Goal: Information Seeking & Learning: Find specific page/section

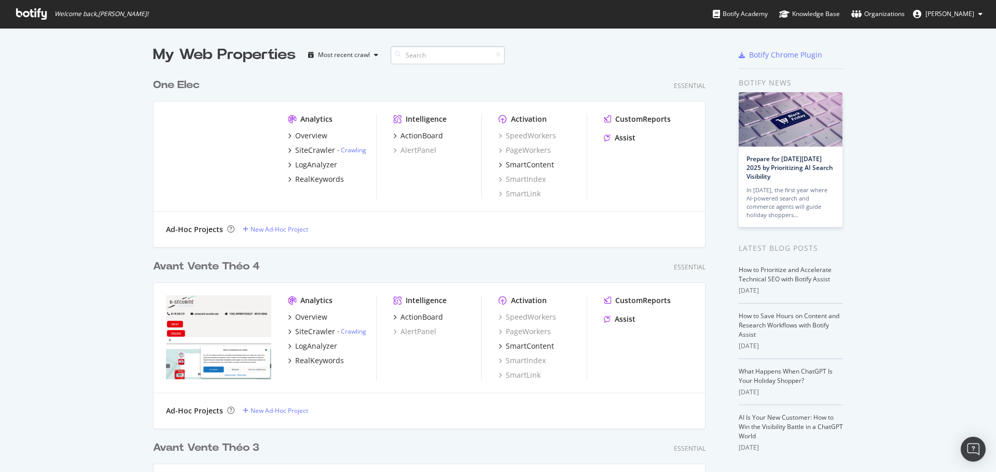
scroll to position [3736, 553]
click at [446, 57] on input at bounding box center [447, 55] width 114 height 18
click at [414, 54] on input at bounding box center [447, 55] width 114 height 18
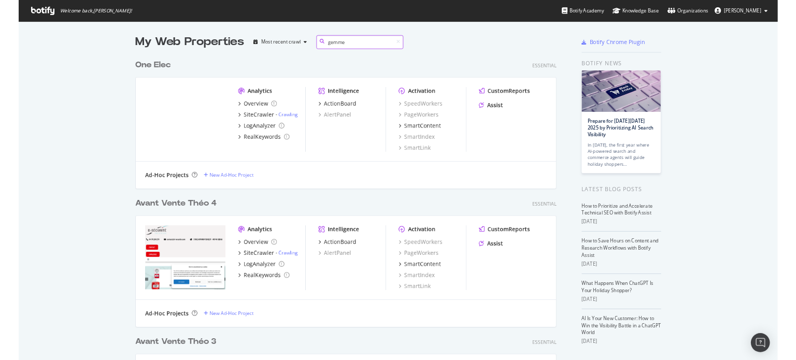
scroll to position [174, 553]
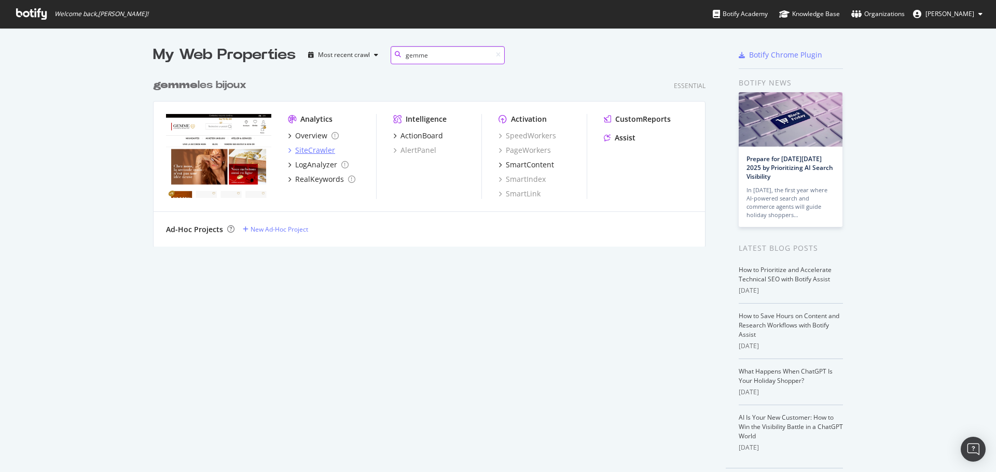
type input "gemme"
click at [306, 148] on div "SiteCrawler" at bounding box center [315, 150] width 40 height 10
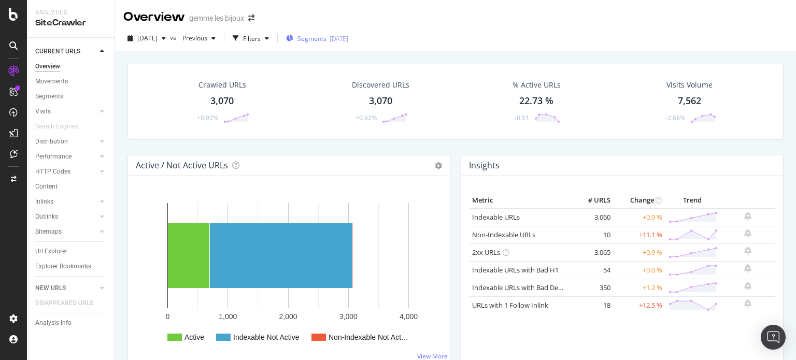
click at [327, 41] on span "Segments" at bounding box center [312, 38] width 29 height 9
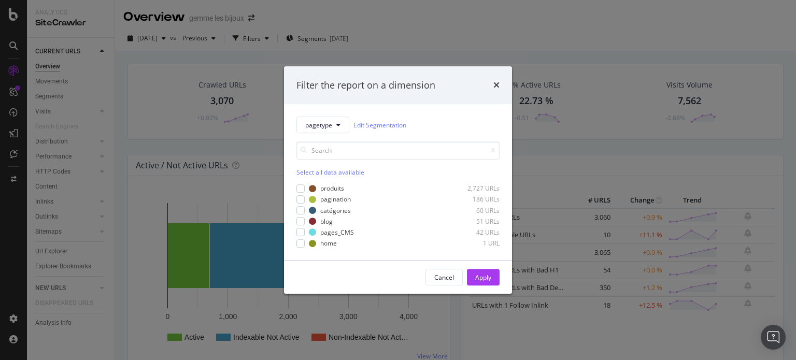
click at [331, 183] on div "produits 2,727 URLs pagination 186 URLs catégories 60 URLs blog 51 URLs pages_C…" at bounding box center [398, 216] width 203 height 66
click at [329, 190] on div "produits" at bounding box center [332, 189] width 24 height 9
click at [493, 287] on div "Cancel Apply" at bounding box center [398, 277] width 228 height 33
click at [492, 278] on button "Apply" at bounding box center [483, 277] width 33 height 17
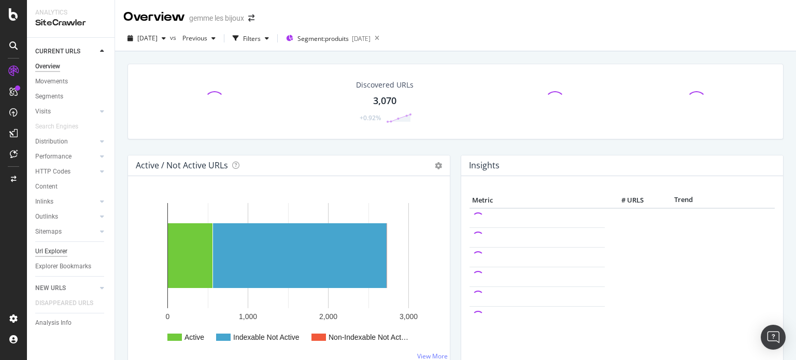
click at [58, 251] on div "Url Explorer" at bounding box center [51, 251] width 32 height 11
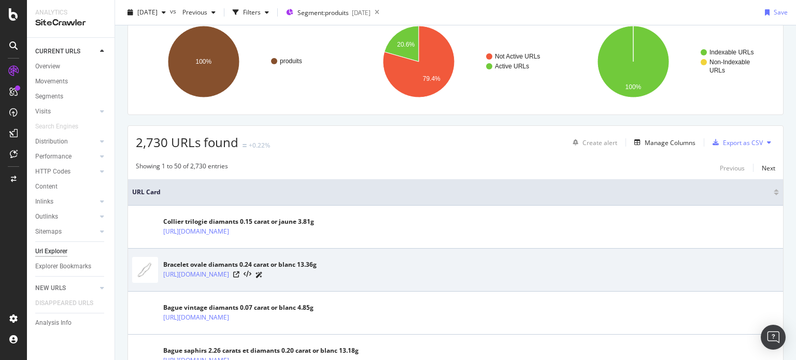
scroll to position [52, 0]
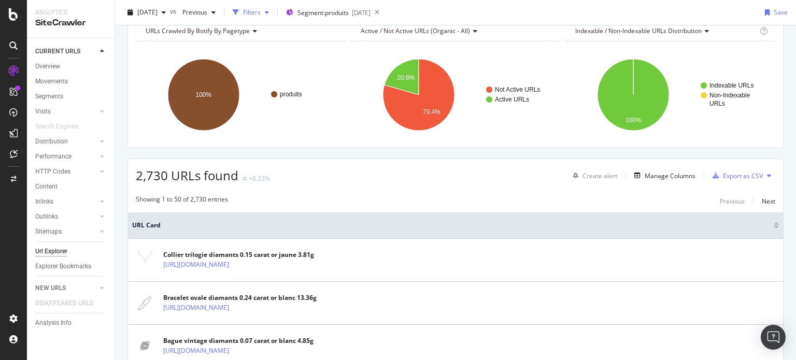
click at [261, 15] on div "Filters" at bounding box center [252, 12] width 18 height 9
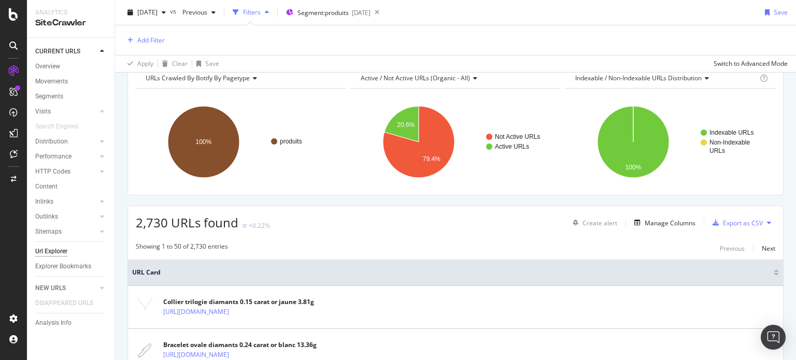
scroll to position [99, 0]
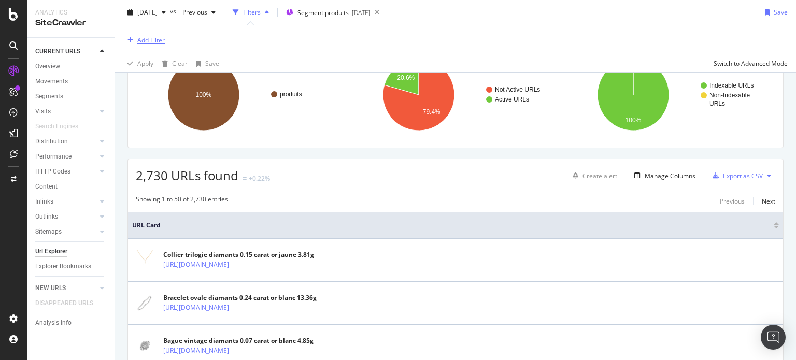
click at [149, 39] on div "Add Filter" at bounding box center [150, 40] width 27 height 9
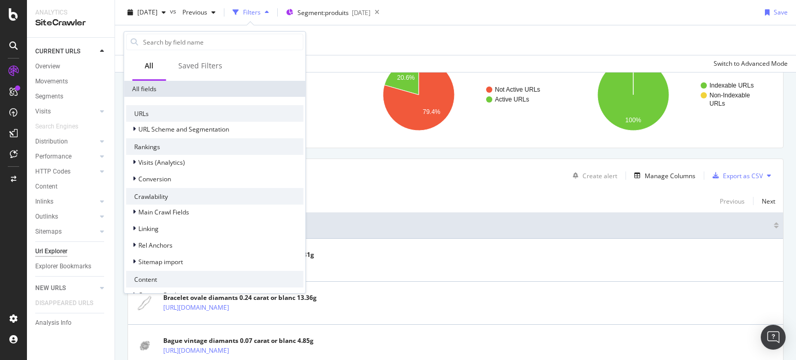
scroll to position [299, 0]
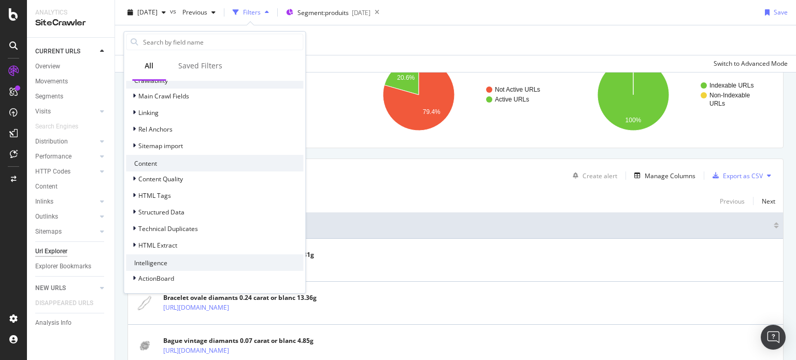
click at [170, 237] on div "Content Quality HTML Tags Structured Data Technical Duplicates HTML Extract" at bounding box center [214, 212] width 177 height 81
click at [170, 244] on span "HTML Extract" at bounding box center [157, 245] width 39 height 9
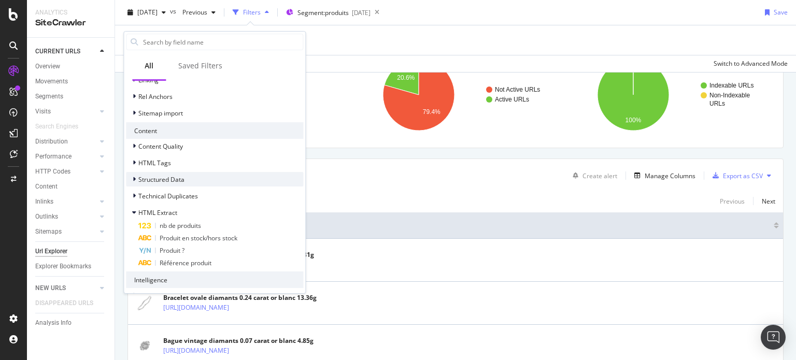
scroll to position [348, 0]
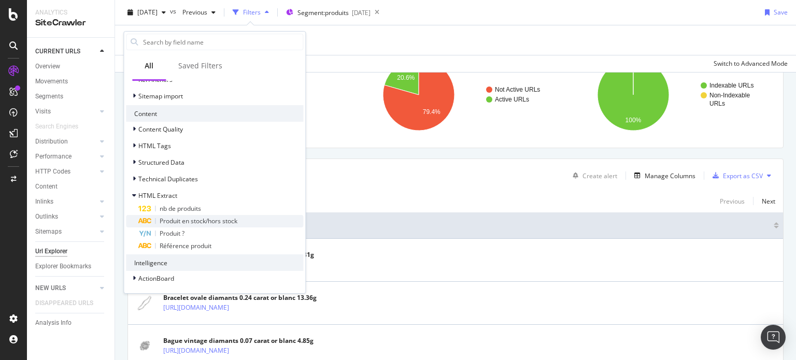
click at [197, 222] on span "Produit en stock/hors stock" at bounding box center [199, 221] width 78 height 9
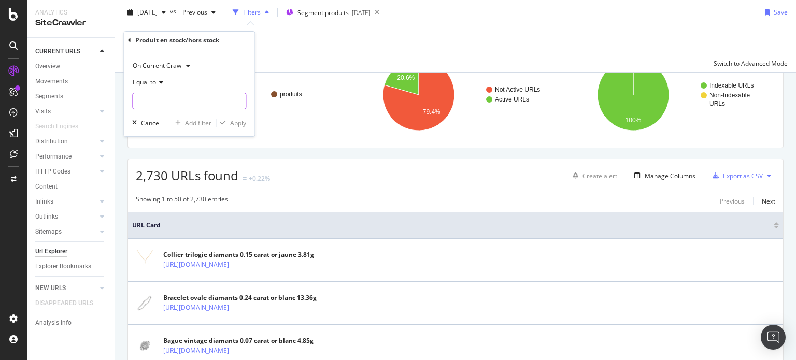
click at [162, 99] on input "text" at bounding box center [189, 101] width 113 height 17
click at [171, 119] on span "Ajouter au panier" at bounding box center [173, 114] width 76 height 9
type input "Ajouter au panier"
click at [243, 124] on div "Apply" at bounding box center [238, 123] width 16 height 9
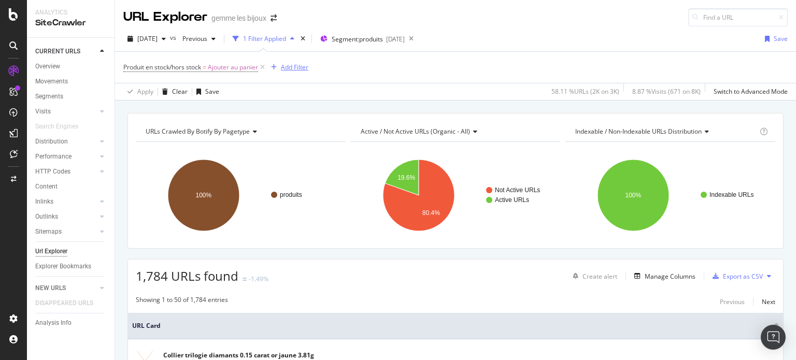
click at [297, 65] on div "Add Filter" at bounding box center [294, 67] width 27 height 9
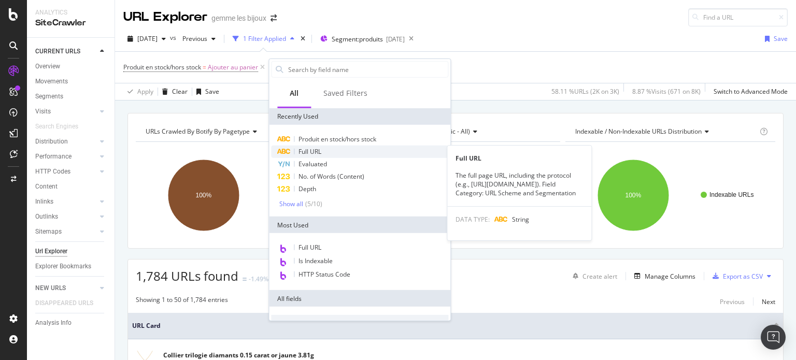
click at [315, 152] on span "Full URL" at bounding box center [310, 151] width 23 height 9
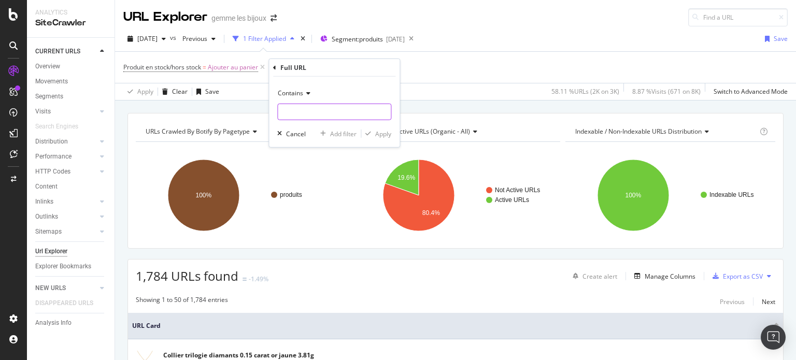
click at [307, 109] on input "text" at bounding box center [334, 112] width 113 height 17
type input "blanc"
click at [381, 137] on div "Apply" at bounding box center [383, 133] width 16 height 9
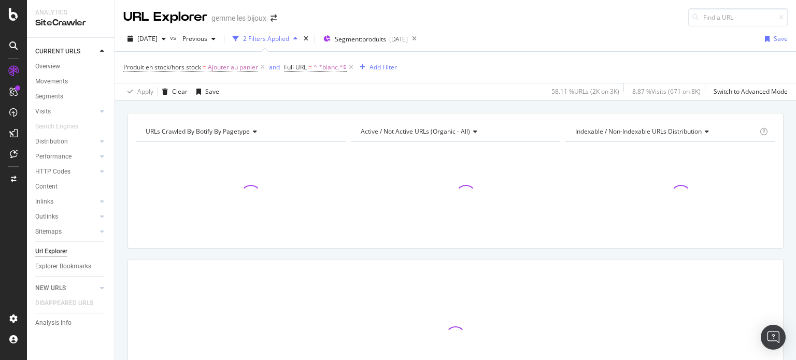
click at [379, 73] on div "Produit en stock/hors stock = Ajouter au panier and Full URL = ^.*blanc.*$ Add …" at bounding box center [260, 67] width 274 height 15
click at [379, 67] on div "Add Filter" at bounding box center [383, 67] width 27 height 9
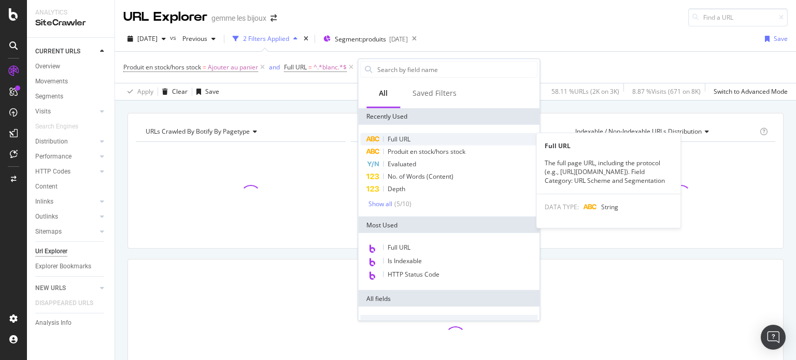
click at [398, 141] on span "Full URL" at bounding box center [399, 139] width 23 height 9
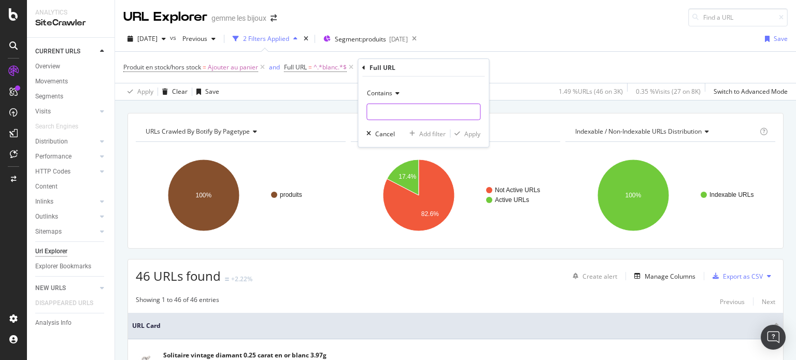
click at [397, 109] on input "text" at bounding box center [423, 112] width 113 height 17
type input "boucle"
click at [470, 136] on div "Apply" at bounding box center [473, 133] width 16 height 9
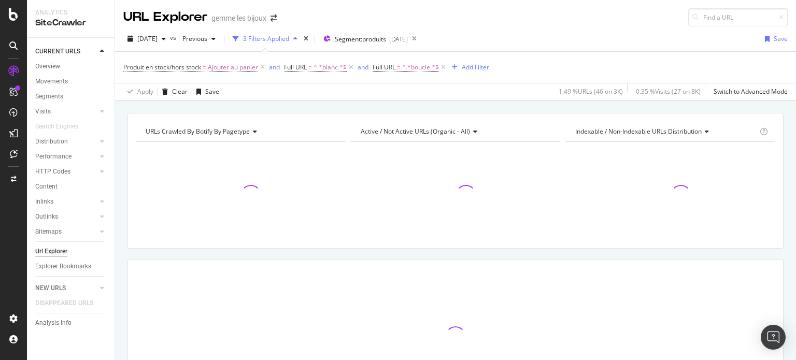
click at [492, 87] on div "Apply Clear Save 1.49 % URLs ( 46 on 3K ) 0.35 % Visits ( 27 on 8K ) Switch to …" at bounding box center [455, 91] width 681 height 17
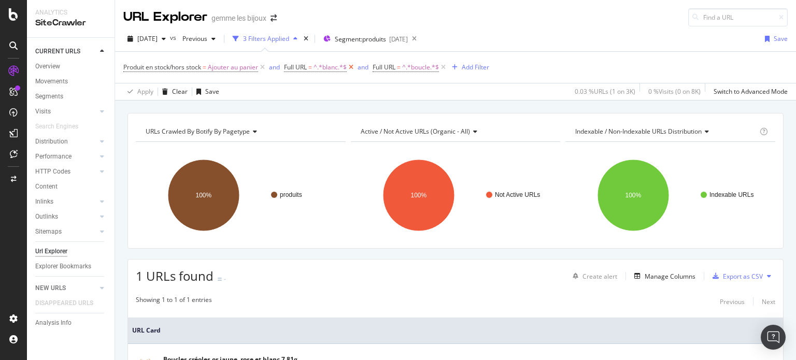
click at [353, 66] on icon at bounding box center [351, 67] width 9 height 10
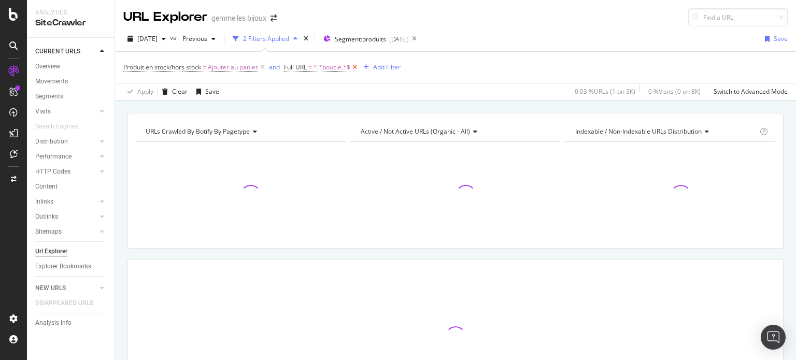
click at [357, 66] on icon at bounding box center [355, 67] width 9 height 10
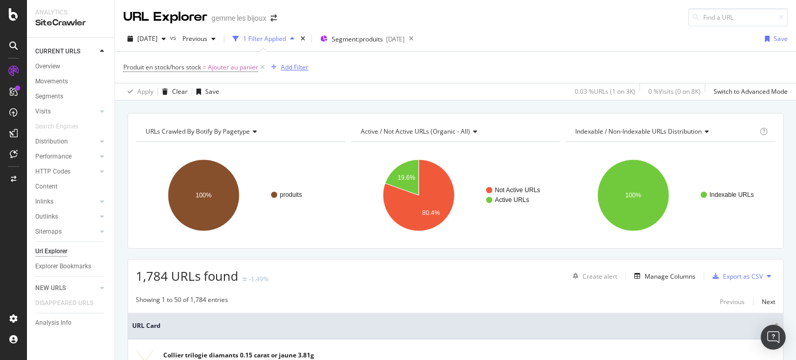
click at [304, 65] on div "Add Filter" at bounding box center [294, 67] width 27 height 9
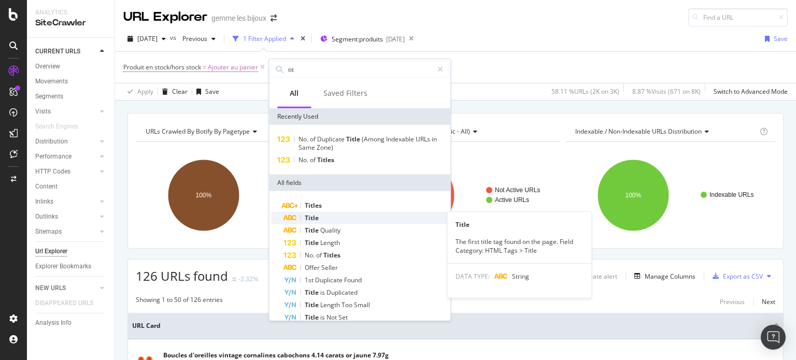
type input "tit"
click at [351, 217] on div "Title" at bounding box center [366, 218] width 165 height 12
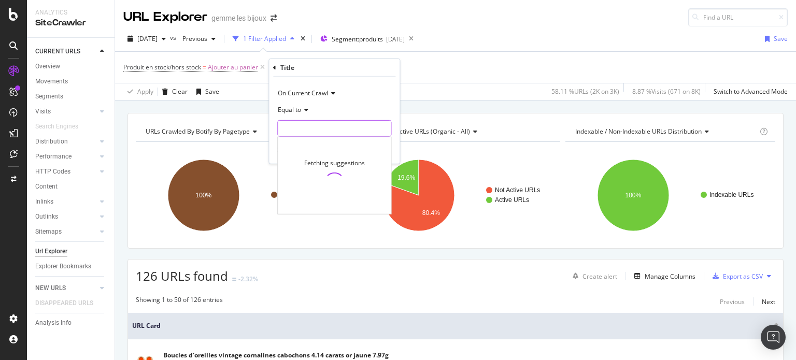
click at [331, 125] on input "text" at bounding box center [334, 128] width 113 height 17
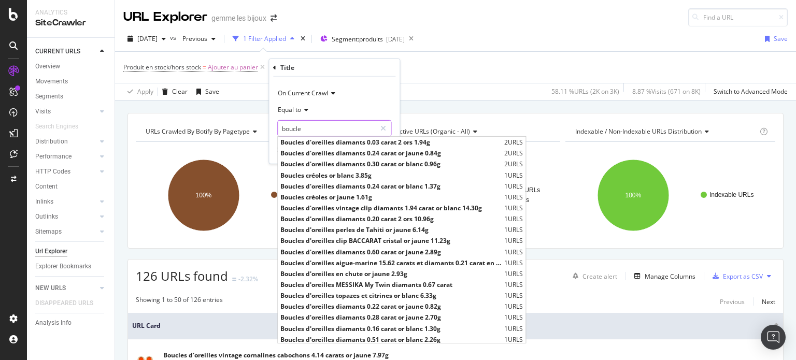
type input "boucle"
click at [307, 111] on icon at bounding box center [304, 110] width 7 height 6
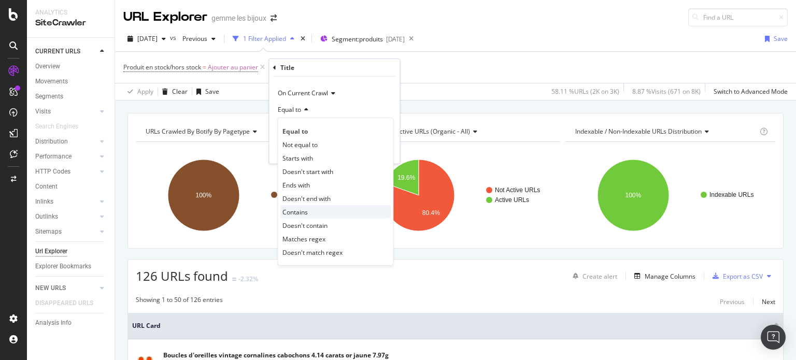
click at [312, 209] on div "Contains" at bounding box center [335, 211] width 111 height 13
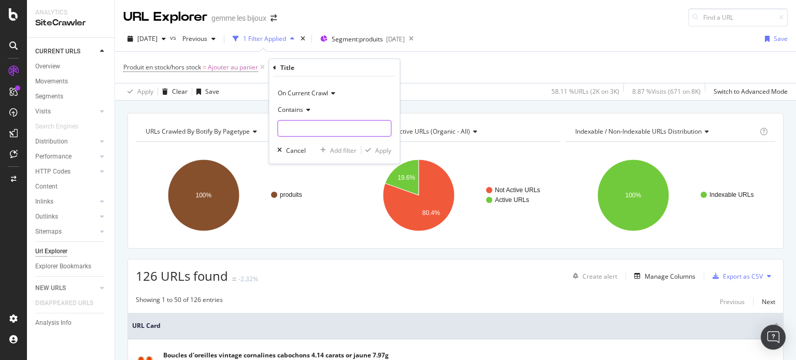
click at [356, 127] on input "text" at bounding box center [334, 128] width 113 height 17
type input "boucle"
click at [380, 147] on div "Apply" at bounding box center [383, 150] width 16 height 9
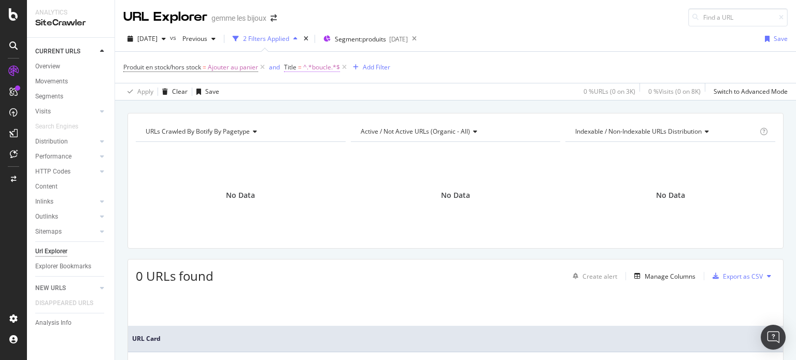
click at [320, 68] on span "^.*boucle.*$" at bounding box center [321, 67] width 37 height 15
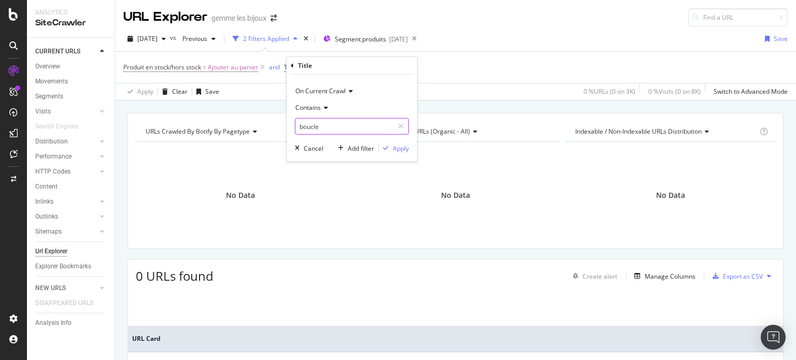
click at [340, 123] on input "boucle" at bounding box center [345, 126] width 98 height 17
click at [333, 121] on input "boucle" at bounding box center [345, 126] width 98 height 17
type input "boucles"
click at [408, 146] on div "Apply" at bounding box center [401, 148] width 16 height 9
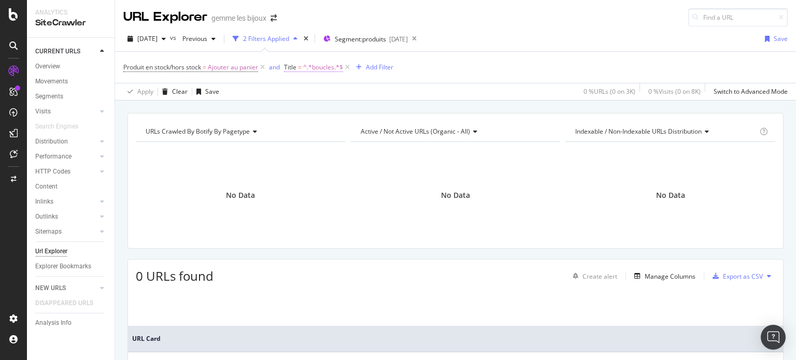
click at [313, 68] on span "^.*boucles.*$" at bounding box center [323, 67] width 40 height 15
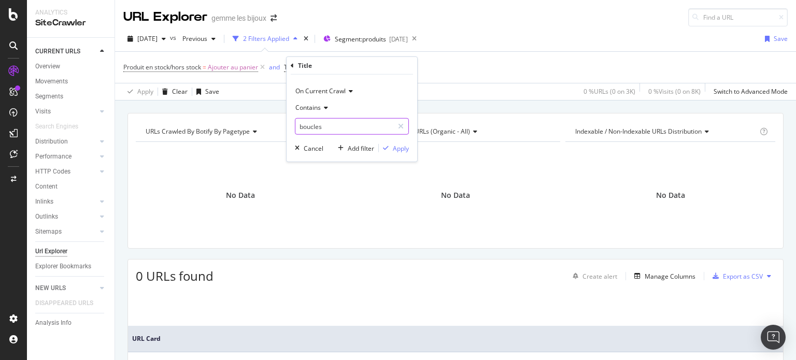
click at [299, 124] on input "boucles" at bounding box center [345, 126] width 98 height 17
click at [299, 125] on input "boucles" at bounding box center [345, 126] width 98 height 17
type input "Boucles"
click at [388, 149] on icon "button" at bounding box center [386, 148] width 6 height 6
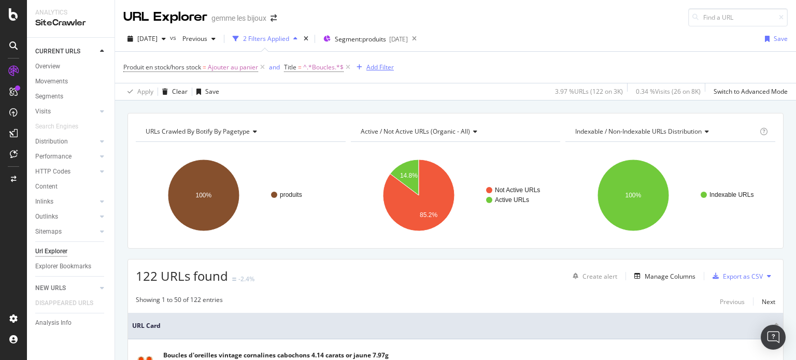
click at [377, 65] on div "Add Filter" at bounding box center [380, 67] width 27 height 9
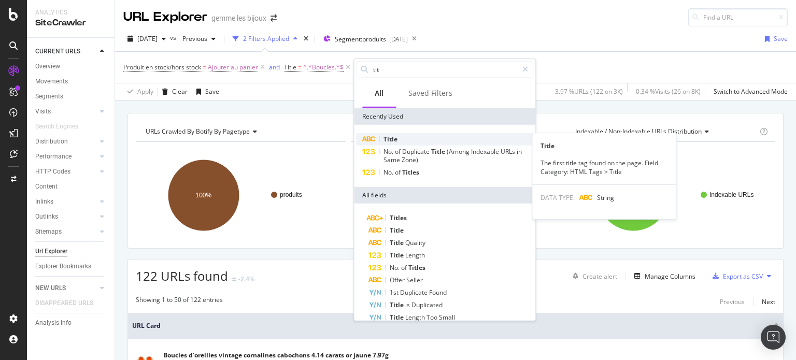
click at [400, 138] on div "Title" at bounding box center [444, 139] width 177 height 12
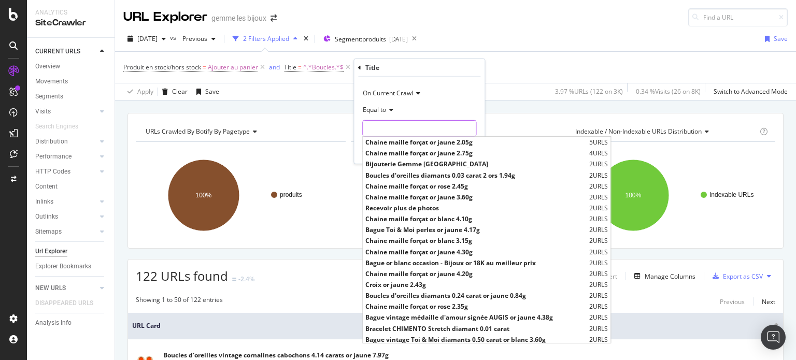
click at [394, 121] on input "text" at bounding box center [419, 128] width 113 height 17
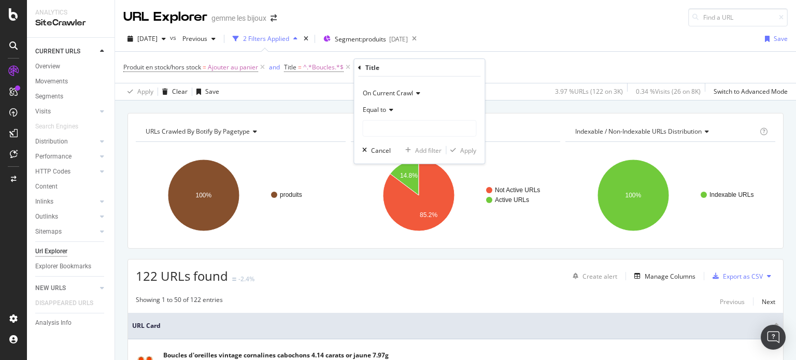
click at [390, 107] on icon at bounding box center [389, 110] width 7 height 6
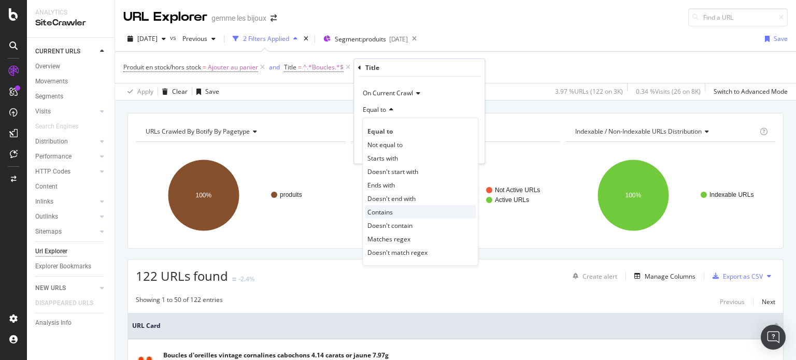
click at [391, 207] on span "Contains" at bounding box center [380, 211] width 25 height 9
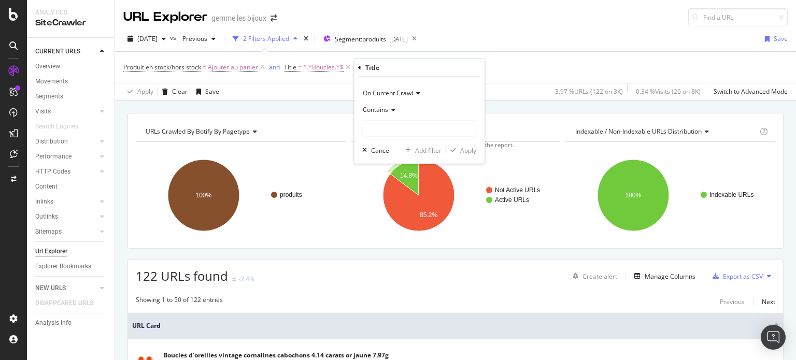
click at [407, 116] on div "Contains" at bounding box center [419, 110] width 114 height 17
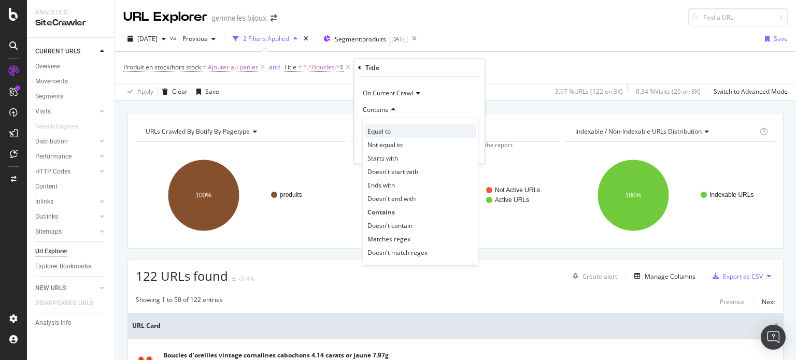
click at [409, 126] on div "Equal to" at bounding box center [420, 130] width 111 height 13
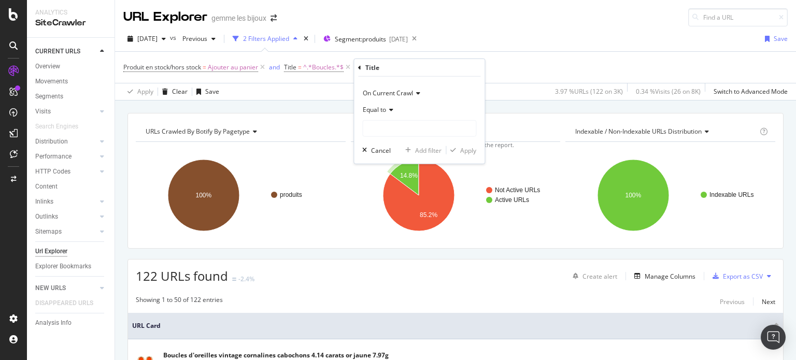
click at [394, 109] on div "Equal to" at bounding box center [419, 110] width 114 height 17
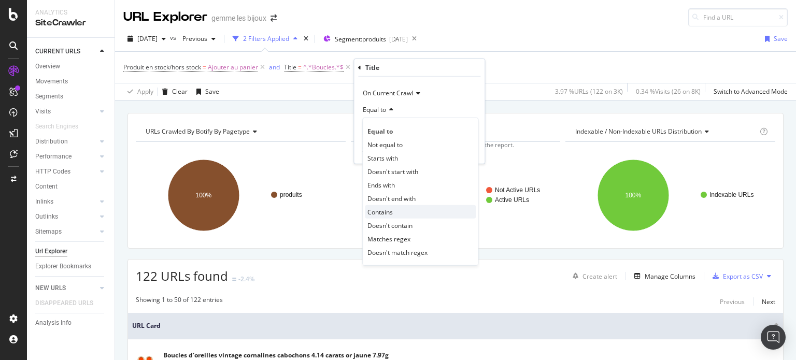
click at [397, 209] on div "Contains" at bounding box center [420, 211] width 111 height 13
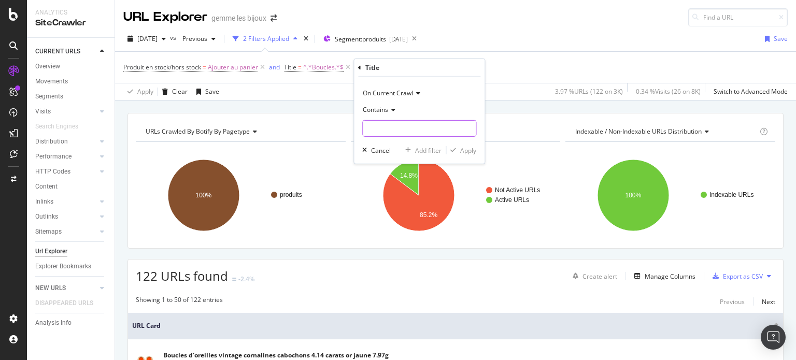
click at [396, 130] on input "text" at bounding box center [419, 128] width 113 height 17
type input "blanc"
click at [462, 150] on div "Apply" at bounding box center [468, 150] width 16 height 9
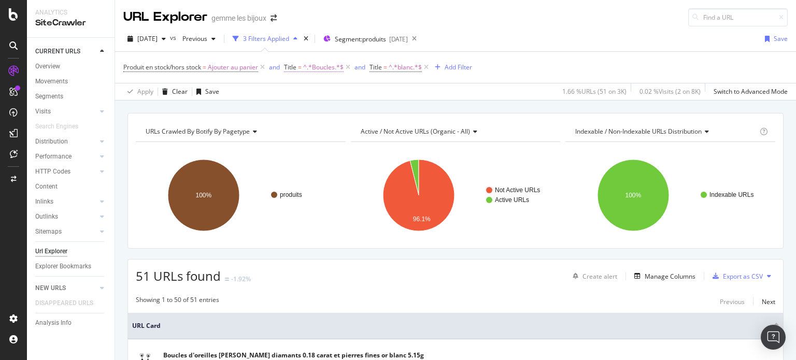
click at [318, 64] on span "^.*Boucles.*$" at bounding box center [323, 67] width 40 height 15
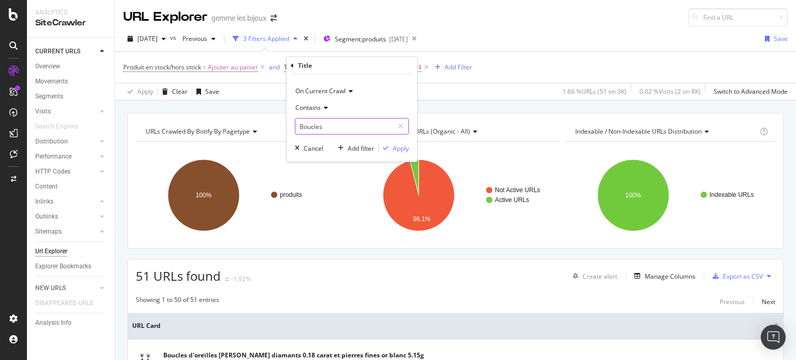
click at [330, 128] on input "Boucles" at bounding box center [345, 126] width 98 height 17
type input "endentif"
click at [409, 147] on div "Apply" at bounding box center [401, 148] width 16 height 9
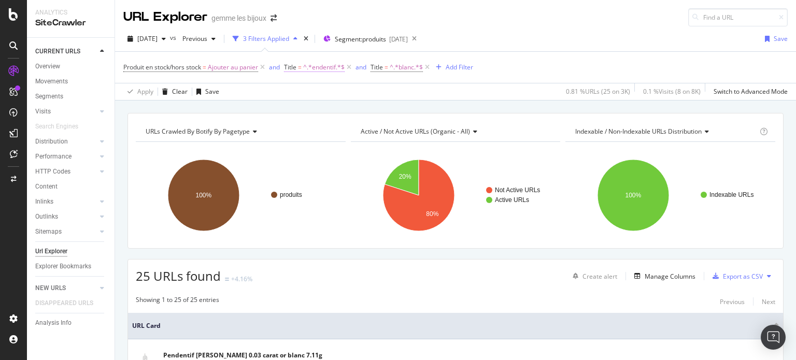
click at [315, 70] on span "^.*endentif.*$" at bounding box center [323, 67] width 41 height 15
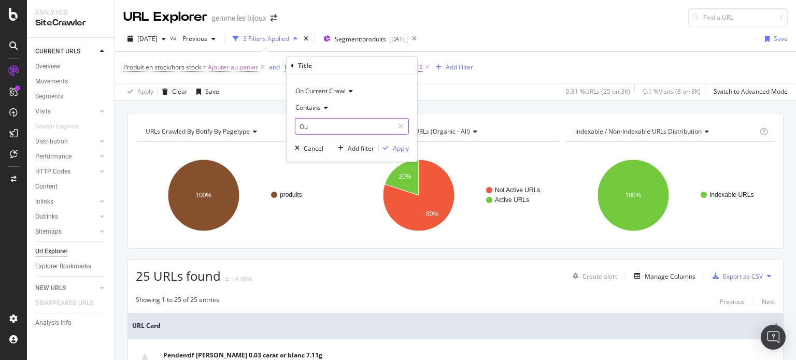
type input "O"
type input "oucles"
click at [400, 149] on div "Apply" at bounding box center [401, 148] width 16 height 9
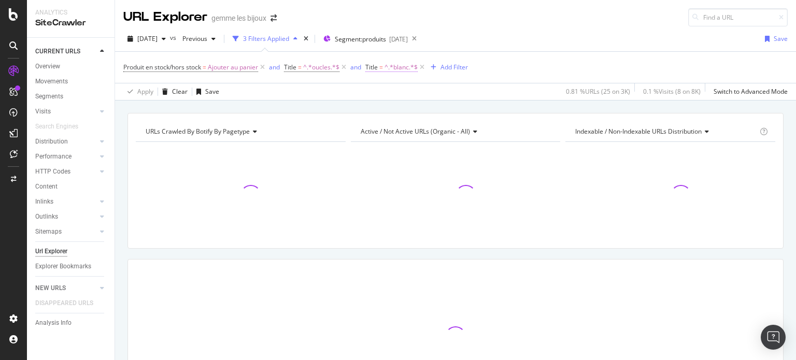
click at [388, 65] on span "^.*blanc.*$" at bounding box center [401, 67] width 33 height 15
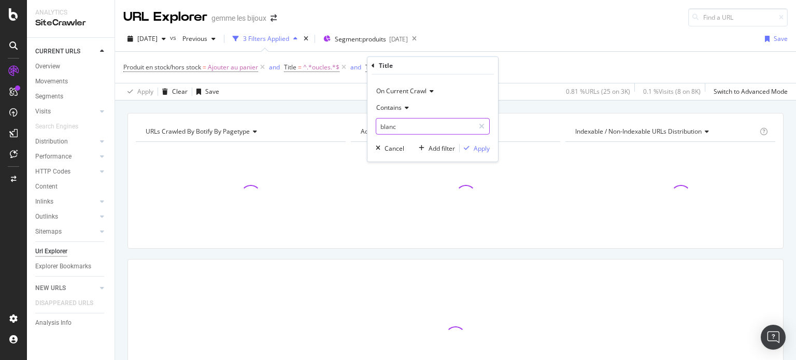
click at [408, 123] on input "blanc" at bounding box center [425, 126] width 98 height 17
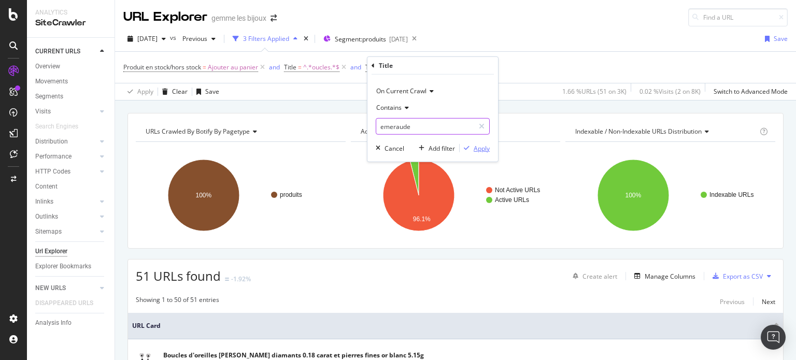
type input "emeraude"
click at [483, 145] on div "Apply" at bounding box center [482, 148] width 16 height 9
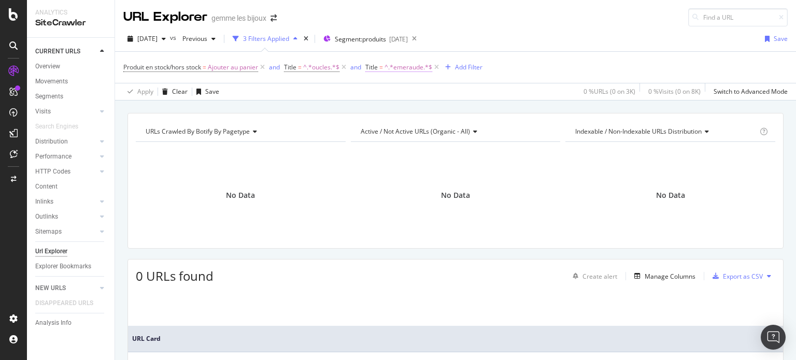
click at [409, 71] on span "^.*emeraude.*$" at bounding box center [409, 67] width 48 height 15
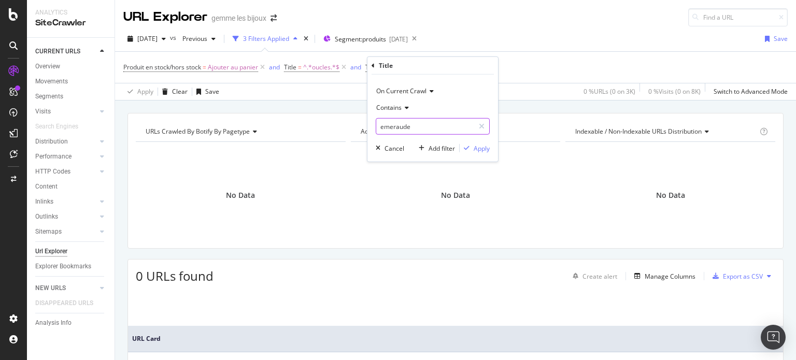
click at [421, 128] on input "emeraude" at bounding box center [425, 126] width 98 height 17
click at [401, 129] on input "emeraude" at bounding box center [425, 126] width 98 height 17
type input "émeraude"
click at [482, 147] on div "Apply" at bounding box center [482, 148] width 16 height 9
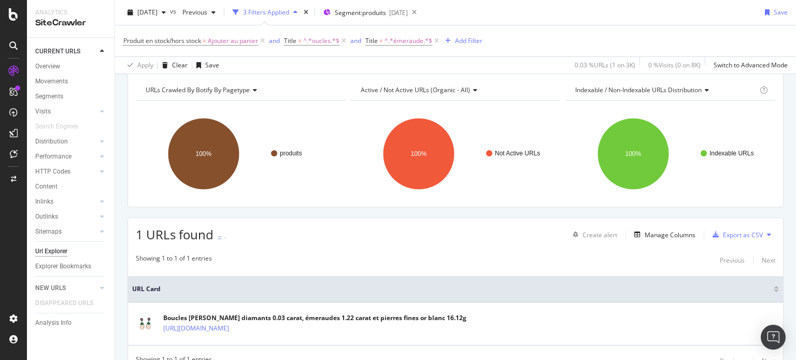
scroll to position [90, 0]
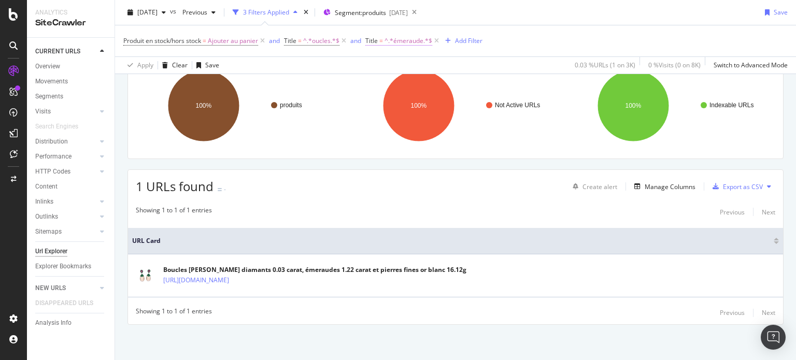
click at [404, 41] on span "^.*émeraude.*$" at bounding box center [409, 41] width 48 height 15
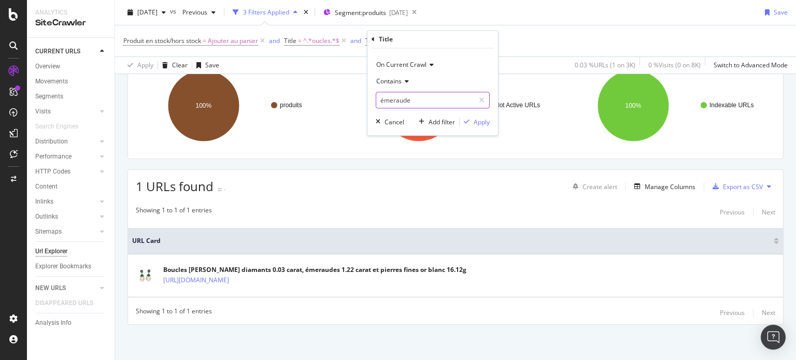
click at [419, 102] on input "émeraude" at bounding box center [425, 100] width 98 height 17
type input "rose"
click at [473, 119] on div "button" at bounding box center [467, 122] width 14 height 6
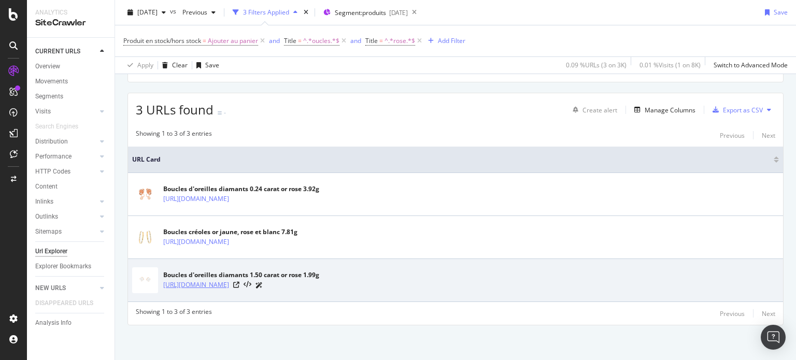
scroll to position [11, 0]
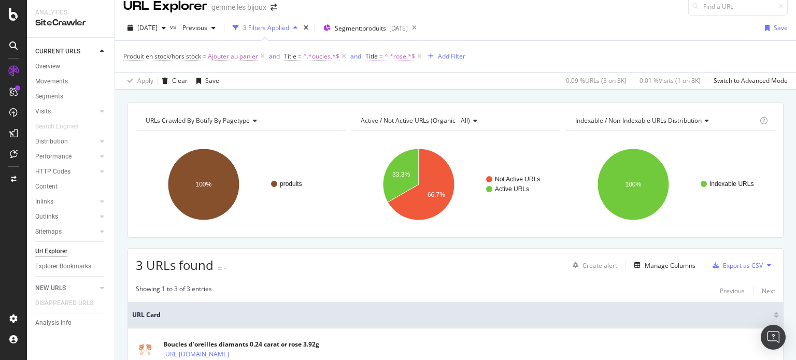
click at [396, 53] on span "^.*rose.*$" at bounding box center [400, 56] width 31 height 15
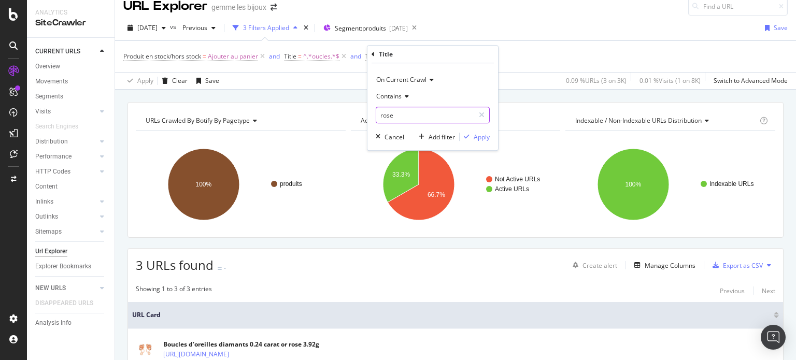
click at [404, 116] on input "rose" at bounding box center [425, 115] width 98 height 17
type input "perle"
click at [474, 134] on div "Apply" at bounding box center [482, 137] width 16 height 9
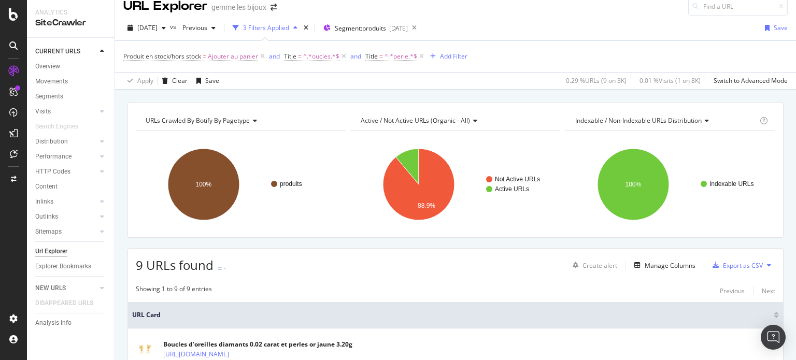
scroll to position [90, 0]
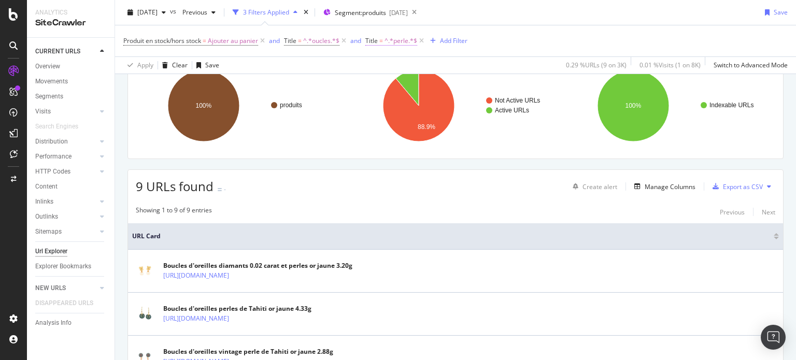
click at [395, 39] on span "^.*perle.*$" at bounding box center [401, 41] width 33 height 15
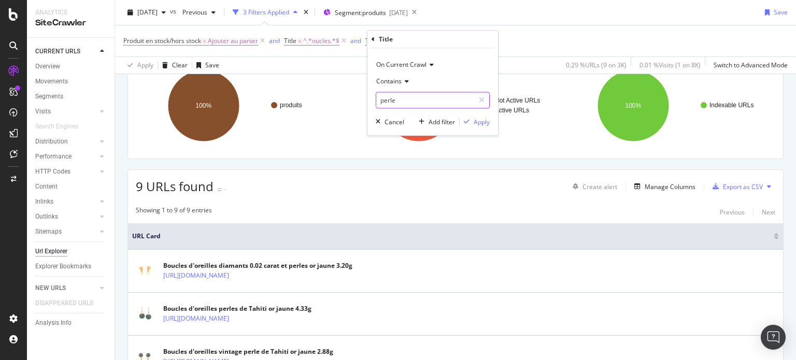
click at [409, 106] on input "perle" at bounding box center [425, 100] width 98 height 17
type input "rubis"
click at [483, 121] on div "Apply" at bounding box center [482, 122] width 16 height 9
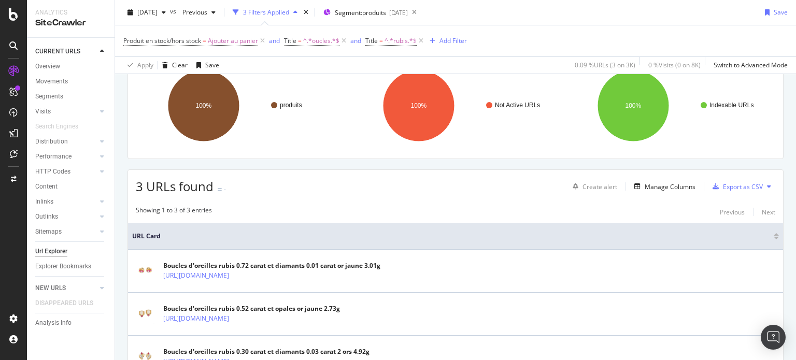
click at [347, 208] on div "Showing 1 to 3 of 3 entries Previous Next" at bounding box center [455, 212] width 655 height 12
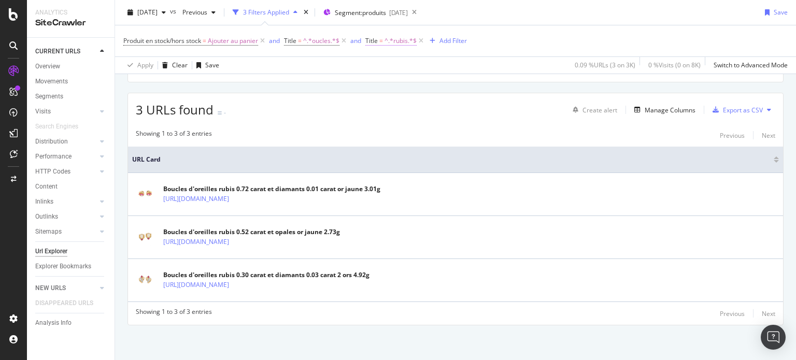
click at [385, 44] on span "Title = ^.*rubis.*$" at bounding box center [391, 40] width 51 height 9
click at [401, 100] on input "rubis" at bounding box center [425, 100] width 98 height 17
type input "saphir"
click at [473, 123] on div "button" at bounding box center [467, 122] width 14 height 6
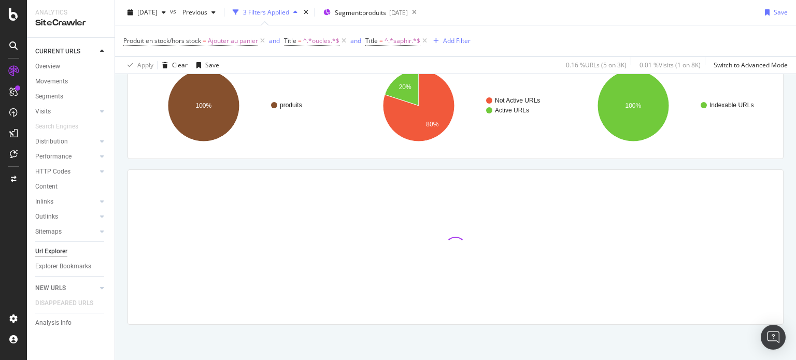
scroll to position [166, 0]
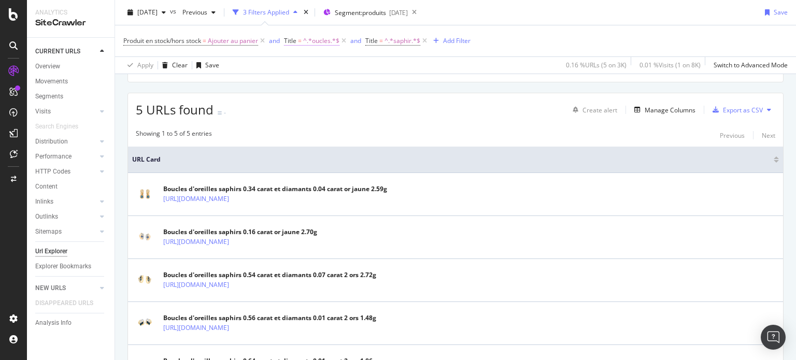
click at [313, 41] on span "^.*oucles.*$" at bounding box center [321, 41] width 36 height 15
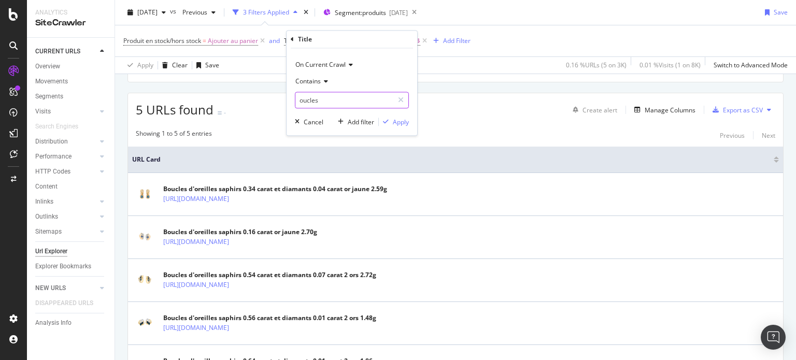
click at [334, 100] on input "oucles" at bounding box center [345, 100] width 98 height 17
type input "Bracelet"
click at [394, 121] on div "Apply" at bounding box center [401, 122] width 16 height 9
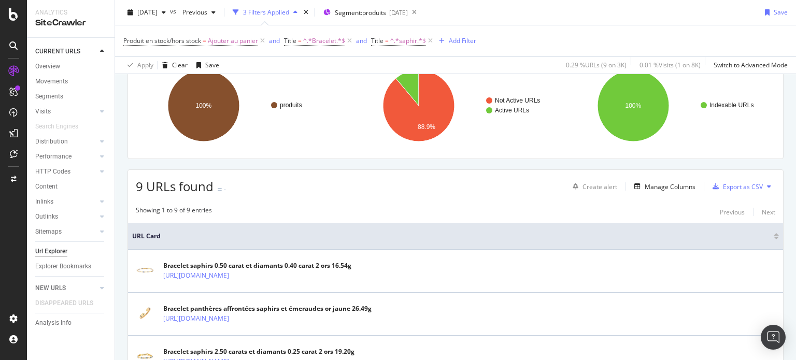
scroll to position [166, 0]
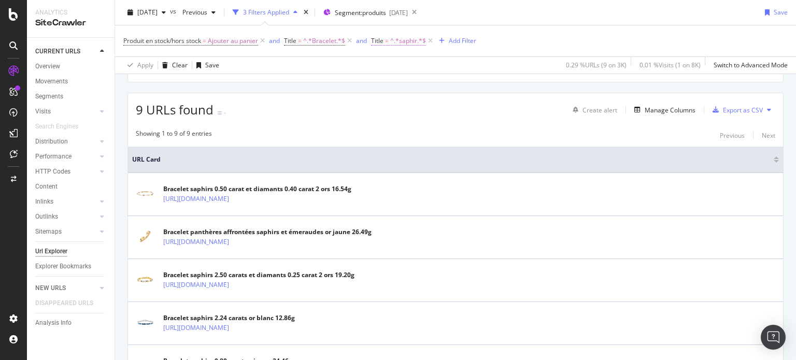
click at [398, 38] on span "^.*saphir.*$" at bounding box center [408, 41] width 36 height 15
click at [416, 105] on input "saphir" at bounding box center [431, 100] width 98 height 17
type input "rubis"
click at [485, 118] on div "Apply" at bounding box center [487, 122] width 16 height 9
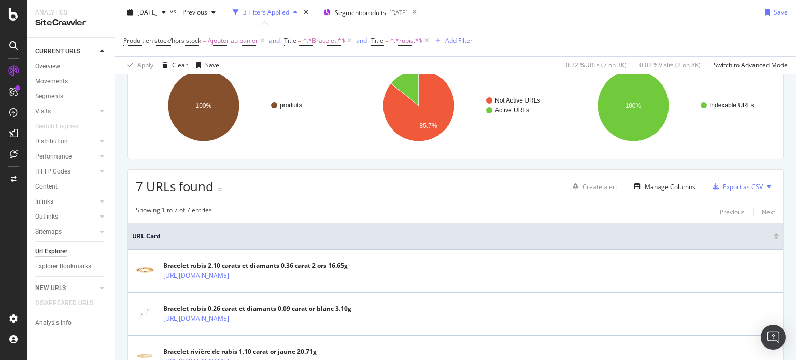
scroll to position [166, 0]
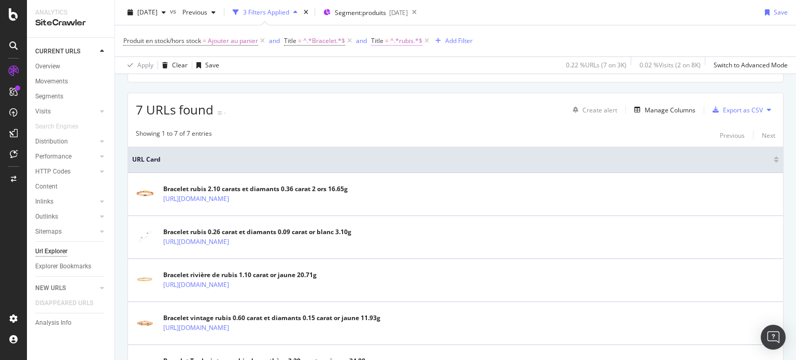
click at [402, 42] on span "^.*rubis.*$" at bounding box center [406, 41] width 32 height 15
click at [413, 100] on input "rubis" at bounding box center [431, 100] width 98 height 17
type input "perle"
click at [485, 123] on div "Apply" at bounding box center [487, 122] width 16 height 9
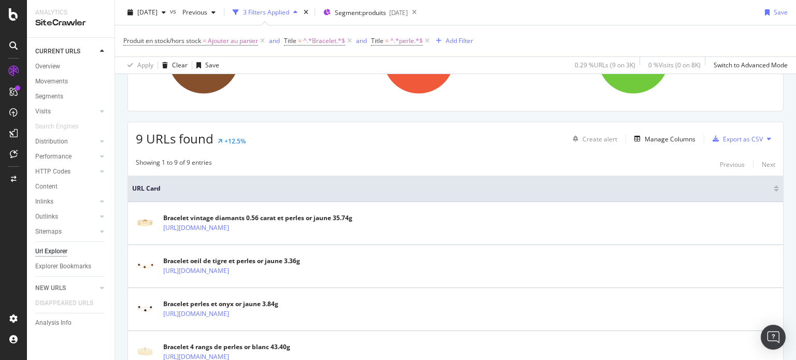
scroll to position [115, 0]
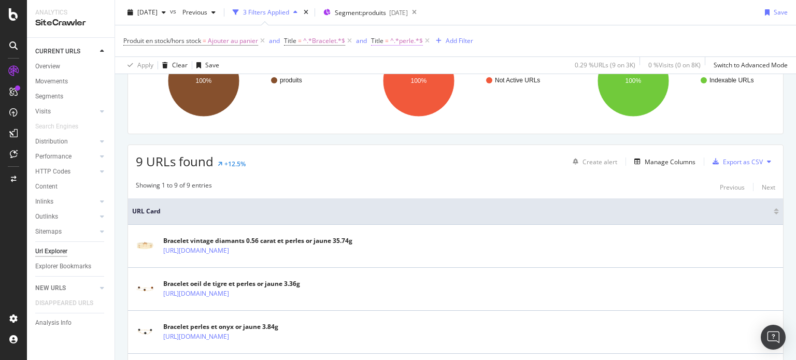
click at [401, 41] on span "^.*perle.*$" at bounding box center [406, 41] width 33 height 15
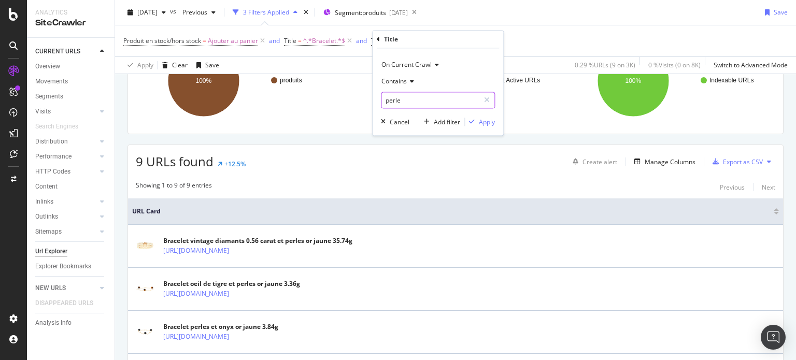
click at [411, 97] on input "perle" at bounding box center [431, 100] width 98 height 17
type input "o"
type input "rose"
click at [485, 119] on div "Apply" at bounding box center [487, 122] width 16 height 9
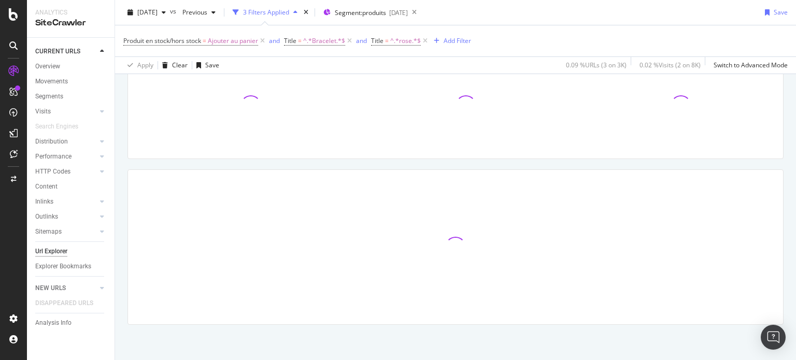
scroll to position [115, 0]
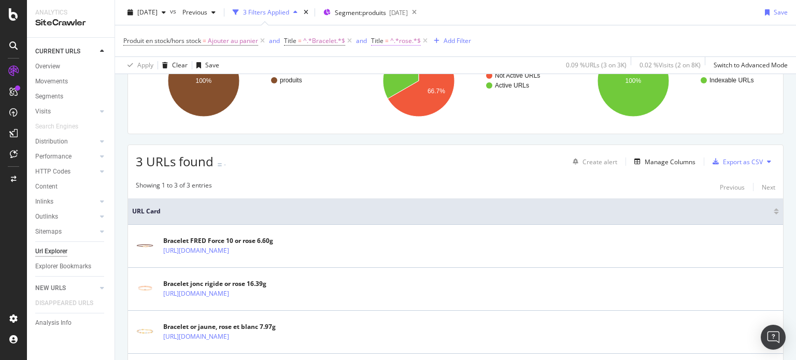
click at [405, 39] on span "^.*rose.*$" at bounding box center [405, 41] width 31 height 15
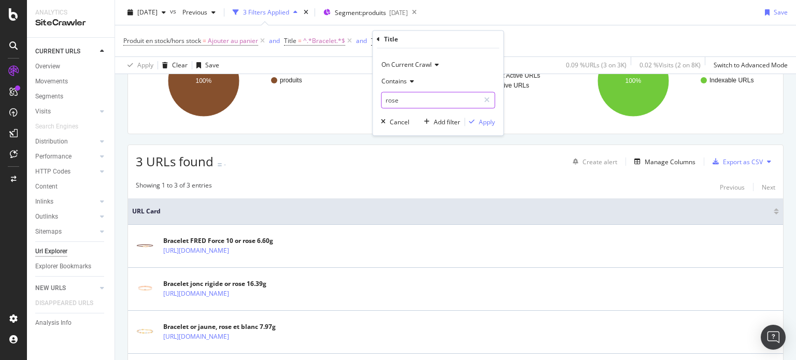
drag, startPoint x: 410, startPoint y: 93, endPoint x: 409, endPoint y: 99, distance: 5.8
click at [410, 94] on input "rose" at bounding box center [431, 100] width 98 height 17
type input "emeraude"
click at [482, 122] on div "Apply" at bounding box center [487, 122] width 16 height 9
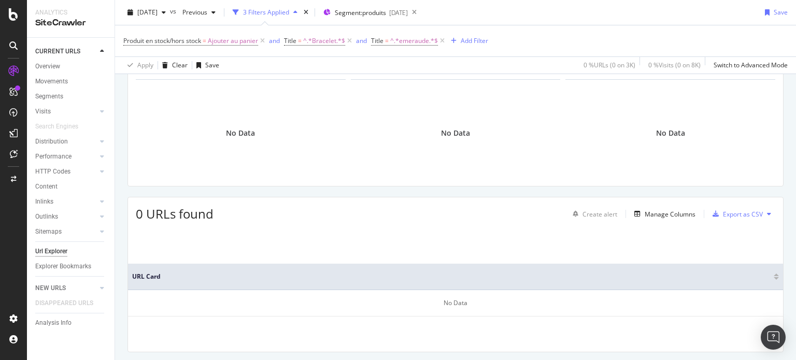
scroll to position [38, 0]
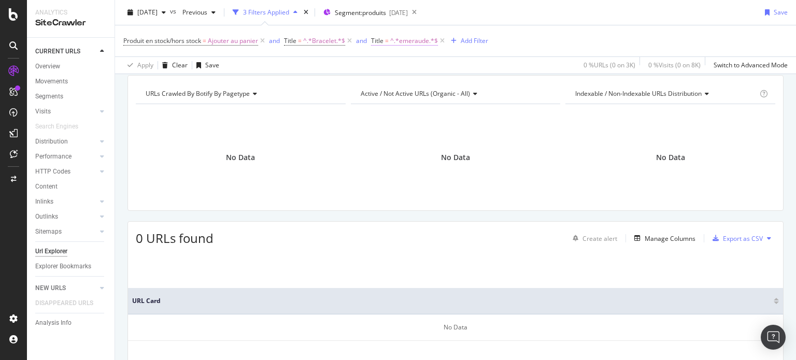
click at [411, 38] on span "^.*emeraude.*$" at bounding box center [414, 41] width 48 height 15
click at [390, 99] on input "emeraude" at bounding box center [431, 100] width 98 height 17
type input "meraude"
click at [477, 122] on div "button" at bounding box center [472, 122] width 14 height 6
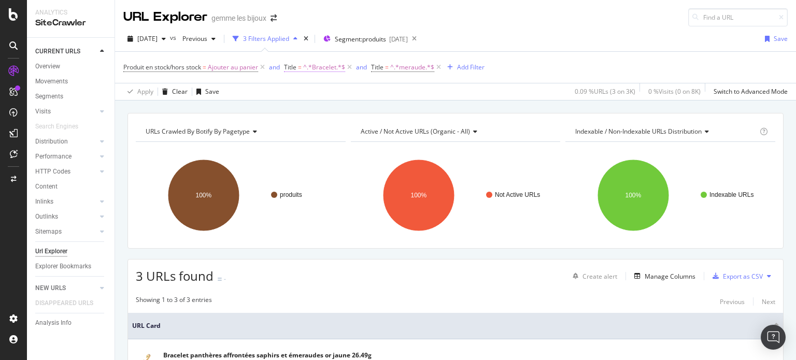
click at [330, 66] on span "^.*Bracelet.*$" at bounding box center [324, 67] width 42 height 15
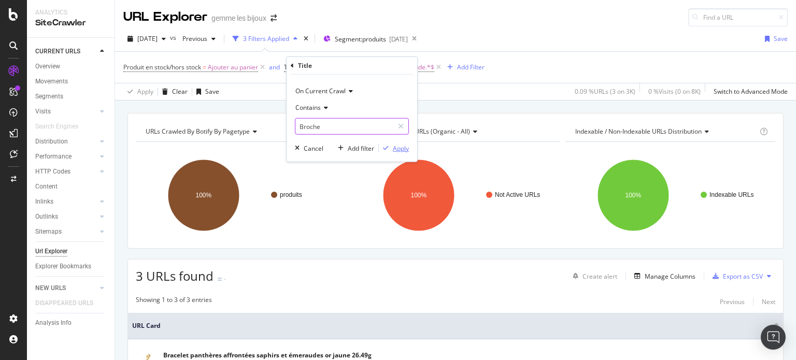
type input "Broche"
click at [404, 147] on div "Apply" at bounding box center [401, 148] width 16 height 9
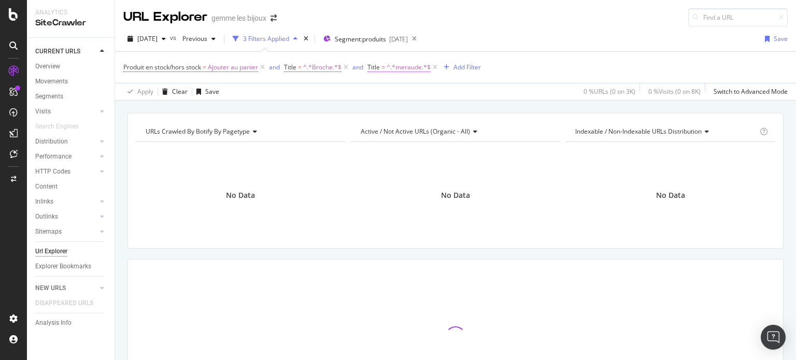
click at [412, 65] on span "^.*meraude.*$" at bounding box center [409, 67] width 44 height 15
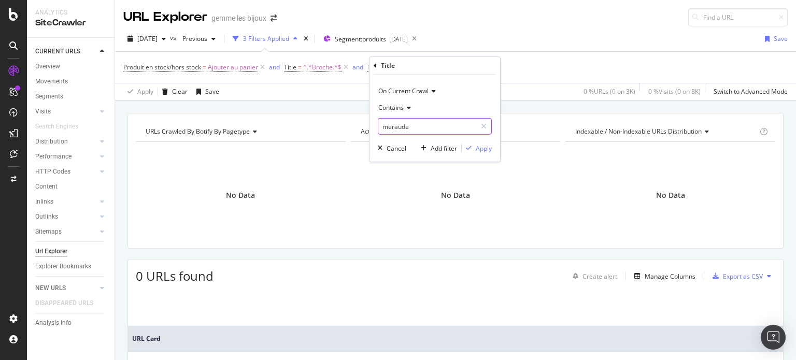
click at [407, 124] on input "meraude" at bounding box center [428, 126] width 98 height 17
type input "perle"
click at [486, 151] on div "Apply" at bounding box center [484, 148] width 16 height 9
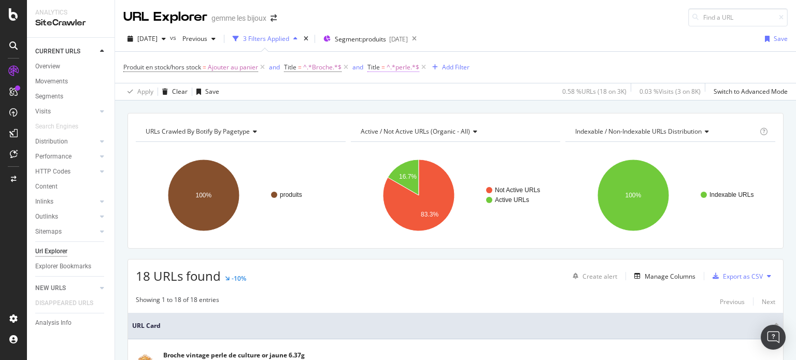
click at [394, 72] on span "^.*perle.*$" at bounding box center [403, 67] width 33 height 15
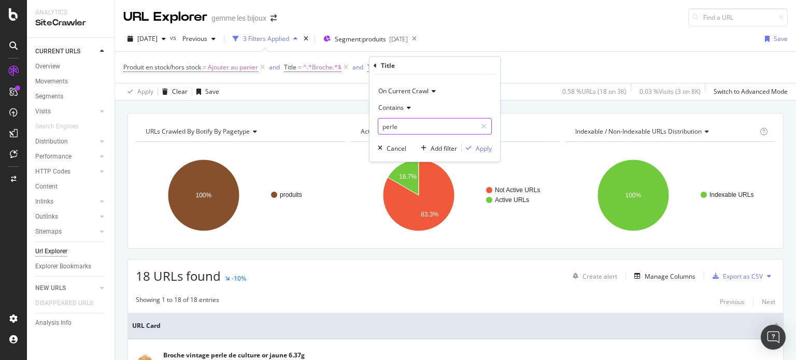
click at [415, 132] on input "perle" at bounding box center [428, 126] width 98 height 17
type input "saphir"
click at [483, 148] on div "Apply" at bounding box center [484, 148] width 16 height 9
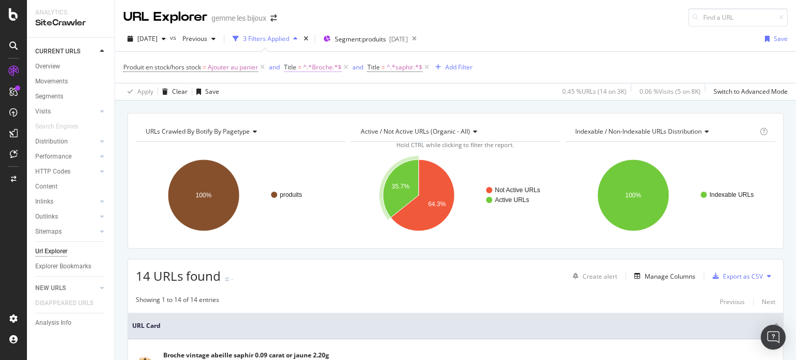
click at [315, 70] on span "^.*Broche.*$" at bounding box center [322, 67] width 38 height 15
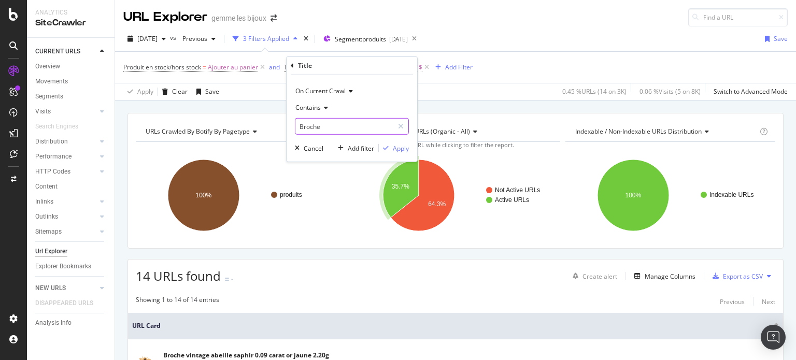
click at [330, 127] on input "Broche" at bounding box center [345, 126] width 98 height 17
type input "haine"
click at [398, 145] on div "Apply" at bounding box center [401, 148] width 16 height 9
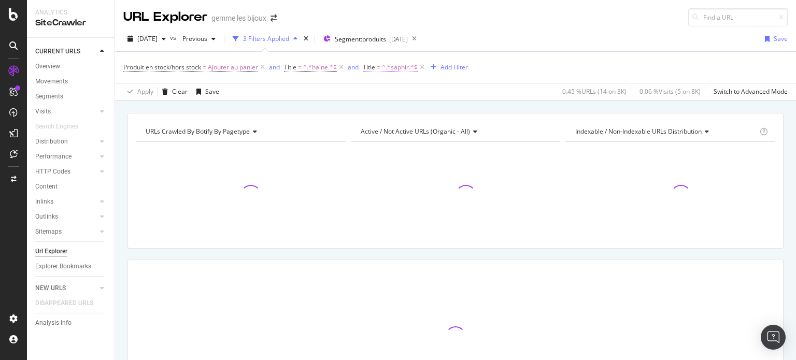
click at [399, 69] on span "^.*saphir.*$" at bounding box center [400, 67] width 36 height 15
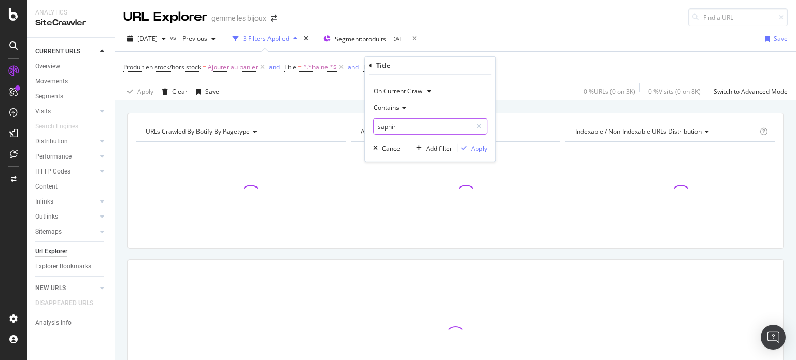
click at [396, 124] on input "saphir" at bounding box center [423, 126] width 98 height 17
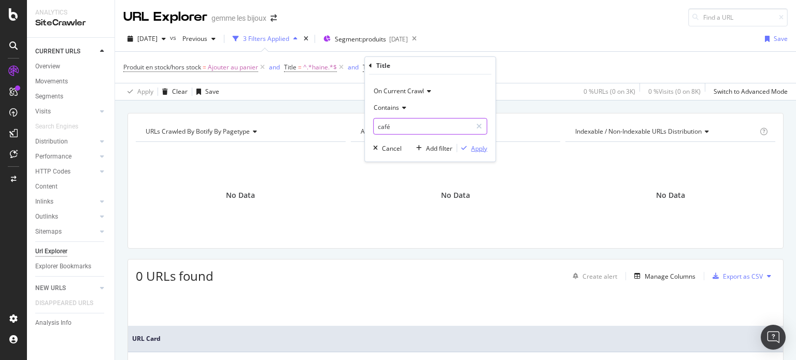
type input "café"
click at [475, 147] on div "Apply" at bounding box center [479, 148] width 16 height 9
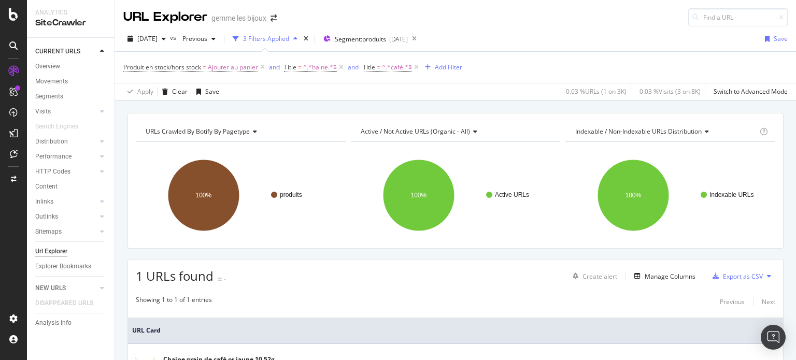
click at [303, 59] on div "Produit en stock/hors stock = Ajouter au panier and Title = ^.*haine.*$ and Tit…" at bounding box center [455, 67] width 665 height 31
click at [387, 70] on span "^.*café.*$" at bounding box center [397, 67] width 30 height 15
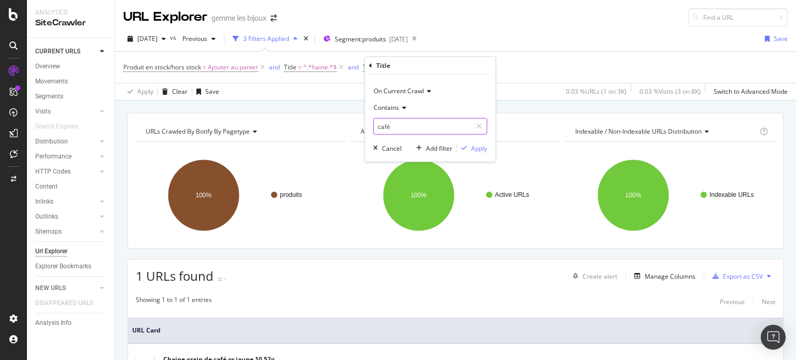
click at [391, 125] on input "café" at bounding box center [423, 126] width 98 height 17
type input "rose"
click at [469, 149] on div "button" at bounding box center [464, 148] width 14 height 6
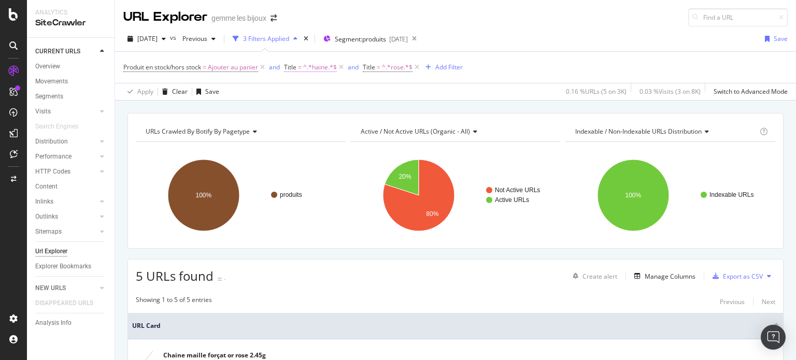
click at [318, 66] on span "^.*haine.*$" at bounding box center [320, 67] width 34 height 15
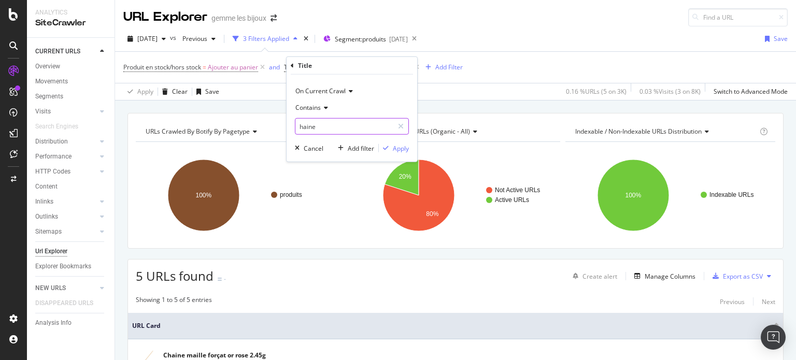
click at [310, 124] on input "haine" at bounding box center [345, 126] width 98 height 17
type input "[MEDICAL_DATA]"
click at [398, 144] on div "Apply" at bounding box center [394, 148] width 30 height 9
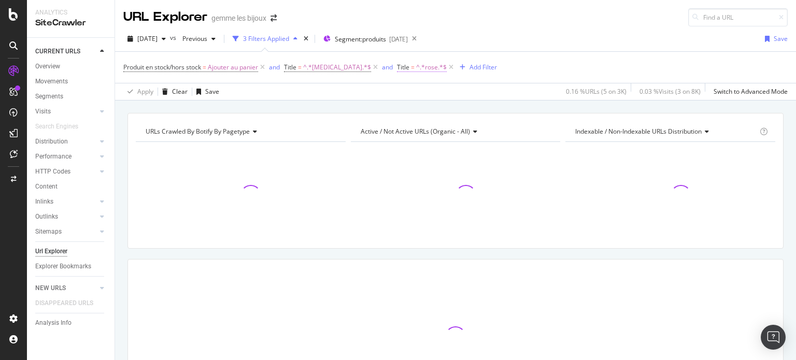
click at [416, 67] on span "^.*rose.*$" at bounding box center [431, 67] width 31 height 15
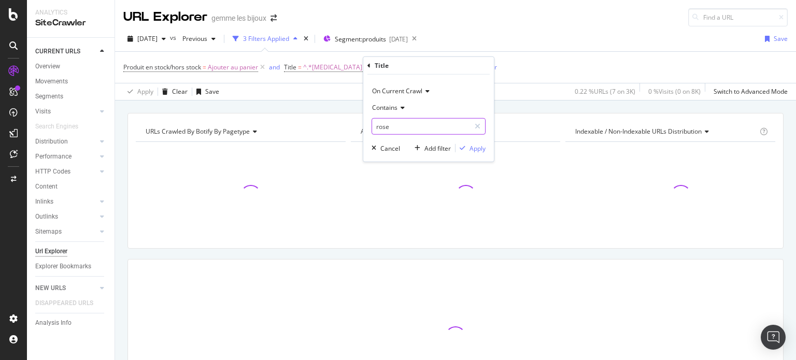
click at [412, 125] on input "rose" at bounding box center [421, 126] width 98 height 17
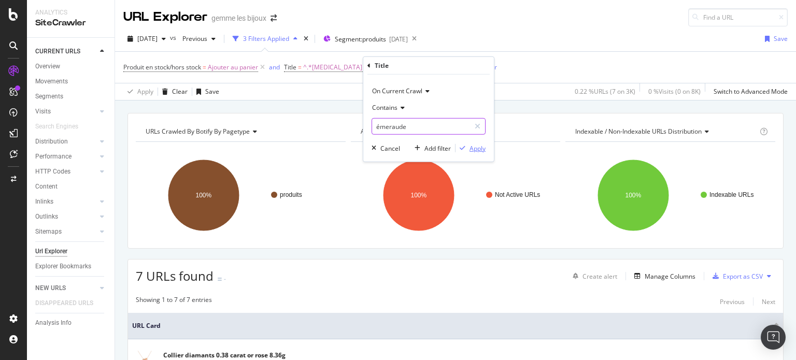
type input "émeraude"
click at [481, 148] on div "Apply" at bounding box center [478, 148] width 16 height 9
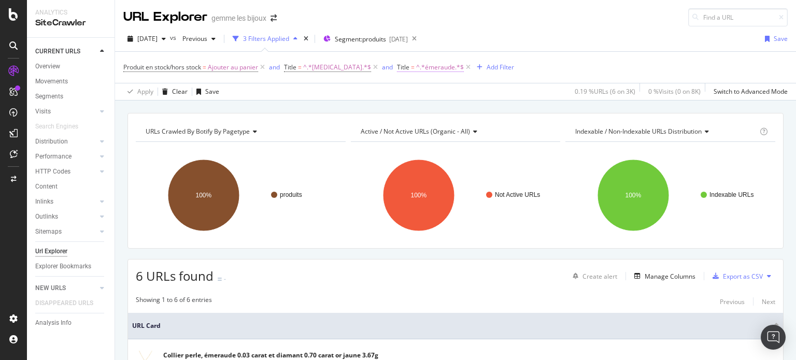
click at [416, 65] on span "^.*émeraude.*$" at bounding box center [440, 67] width 48 height 15
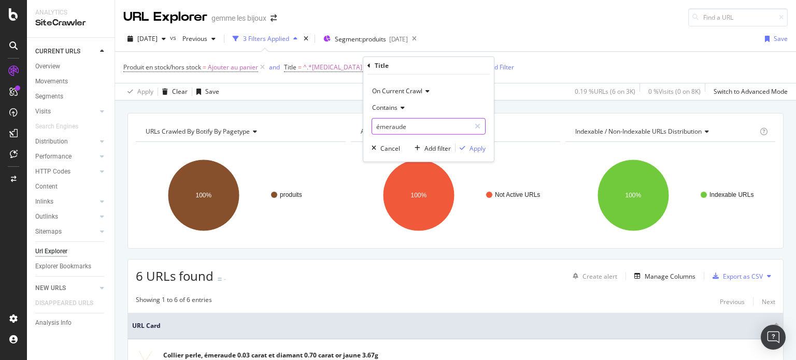
click at [423, 124] on input "émeraude" at bounding box center [421, 126] width 98 height 17
type input "rose"
click at [479, 146] on div "Apply" at bounding box center [478, 148] width 16 height 9
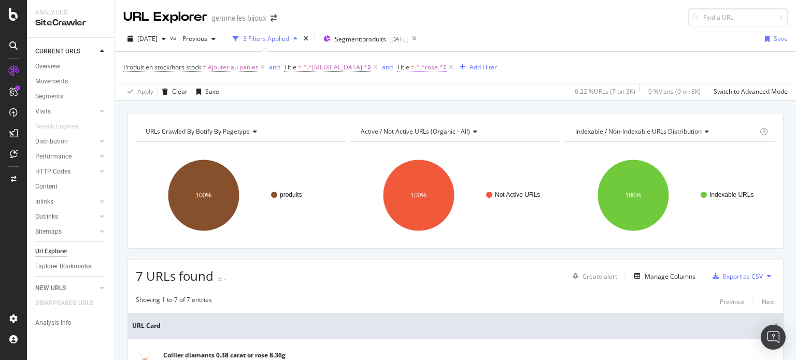
click at [416, 69] on span "^.*rose.*$" at bounding box center [431, 67] width 31 height 15
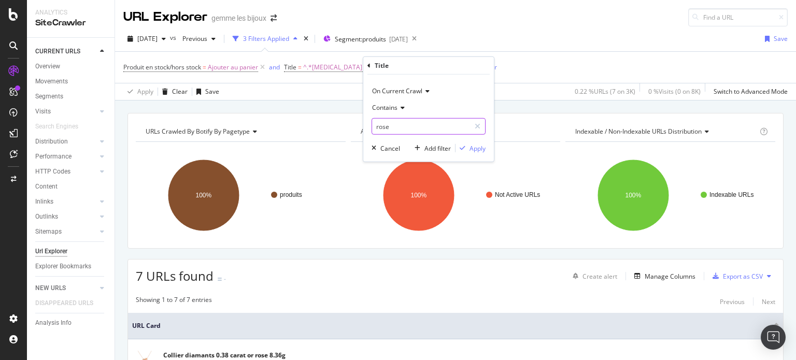
click at [407, 119] on input "rose" at bounding box center [421, 126] width 98 height 17
type input "rubis"
click at [470, 148] on div "Apply" at bounding box center [478, 148] width 16 height 9
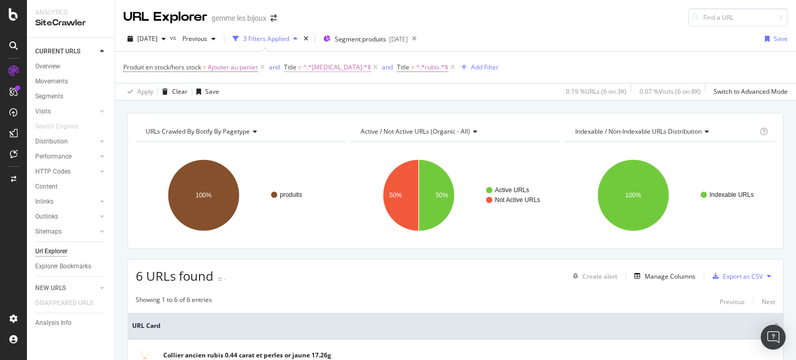
click at [314, 63] on span "^.*[MEDICAL_DATA].*$" at bounding box center [337, 67] width 68 height 15
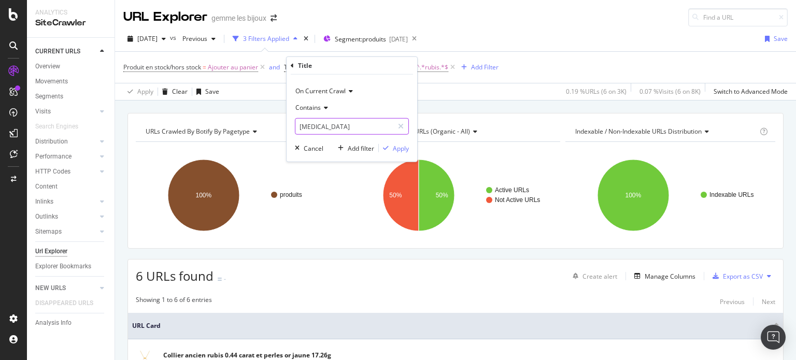
click at [355, 128] on input "[MEDICAL_DATA]" at bounding box center [345, 126] width 98 height 17
type input "endentif"
click at [386, 149] on icon "button" at bounding box center [386, 148] width 6 height 6
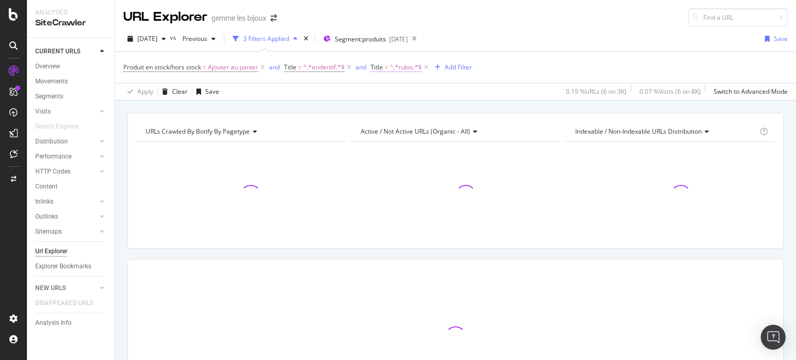
click at [408, 67] on span "^.*rubis.*$" at bounding box center [406, 67] width 32 height 15
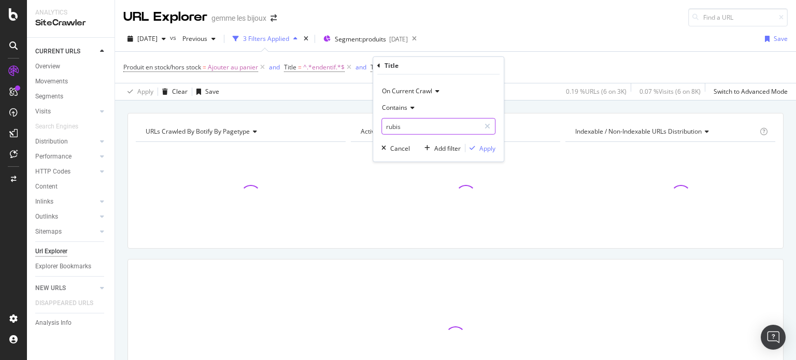
click at [411, 125] on input "rubis" at bounding box center [431, 126] width 98 height 17
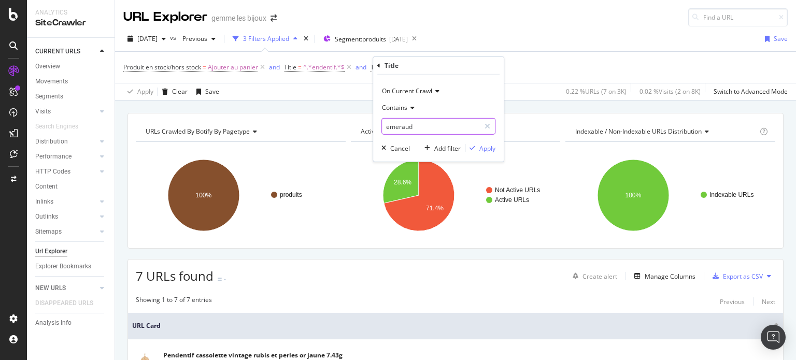
type input "emeraud"
click at [496, 149] on div "On Current Crawl Contains emeraud Cancel Add filter Apply" at bounding box center [438, 118] width 131 height 87
click at [496, 149] on div "Apply" at bounding box center [488, 148] width 16 height 9
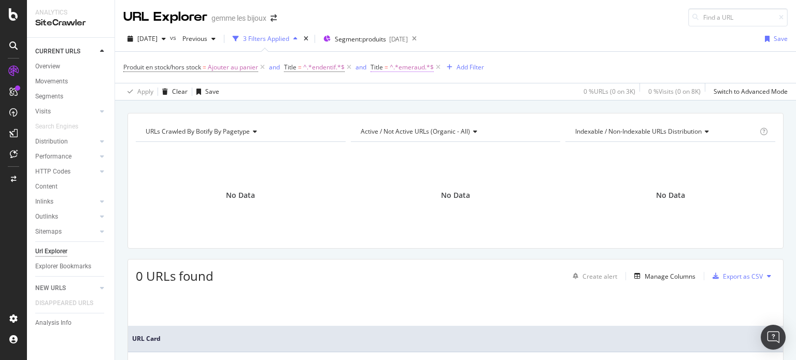
click at [409, 68] on span "^.*emeraud.*$" at bounding box center [412, 67] width 44 height 15
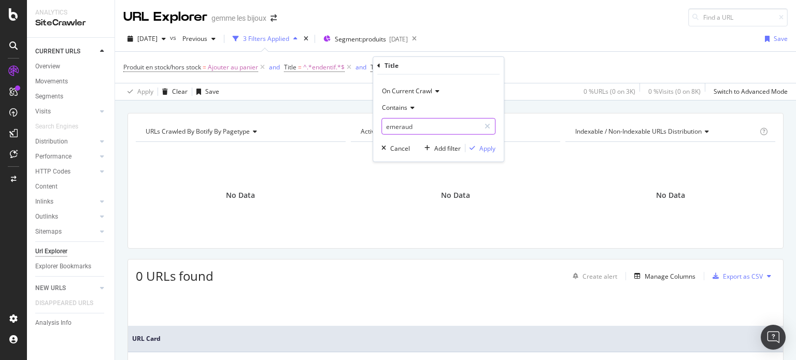
click at [395, 127] on input "emeraud" at bounding box center [431, 126] width 98 height 17
click at [389, 128] on input "emeraud" at bounding box center [431, 126] width 98 height 17
type input "meraud"
click at [498, 153] on div "On Current Crawl Contains meraud Cancel Add filter Apply" at bounding box center [438, 118] width 131 height 87
click at [497, 151] on div "On Current Crawl Contains meraud Cancel Add filter Apply" at bounding box center [438, 118] width 131 height 87
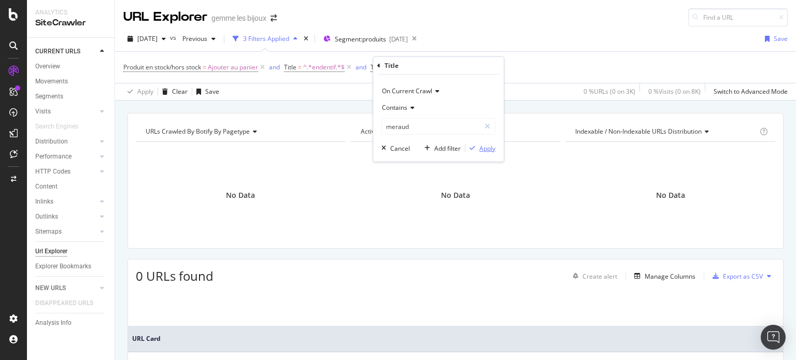
click at [485, 150] on div "Apply" at bounding box center [488, 148] width 16 height 9
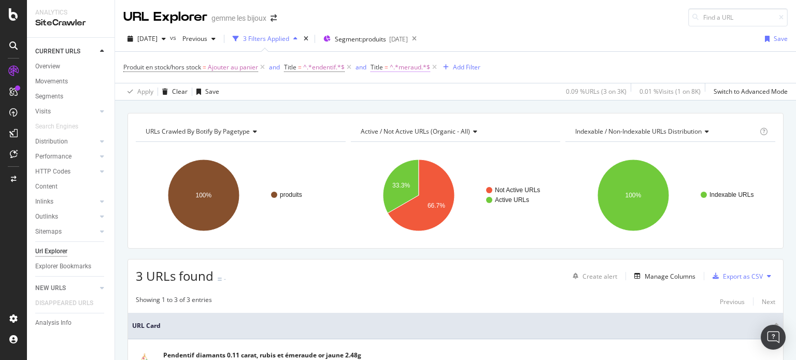
click at [400, 68] on span "^.*meraud.*$" at bounding box center [410, 67] width 40 height 15
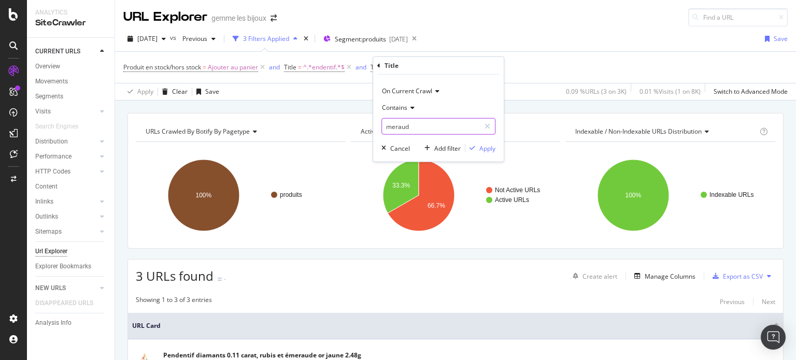
click at [412, 132] on input "meraud" at bounding box center [431, 126] width 98 height 17
type input "rose"
click at [487, 146] on div "Apply" at bounding box center [488, 148] width 16 height 9
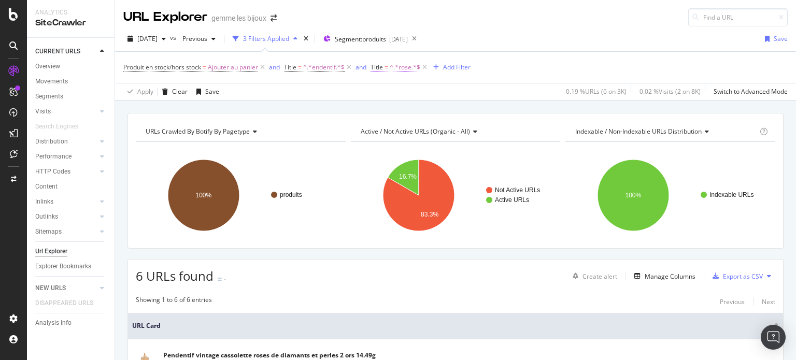
click at [409, 65] on span "^.*rose.*$" at bounding box center [405, 67] width 31 height 15
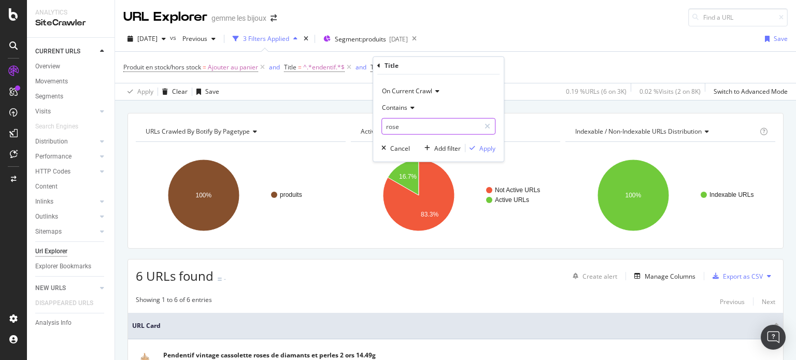
click at [397, 124] on input "rose" at bounding box center [431, 126] width 98 height 17
type input "rubis"
click at [485, 149] on div "Apply" at bounding box center [488, 148] width 16 height 9
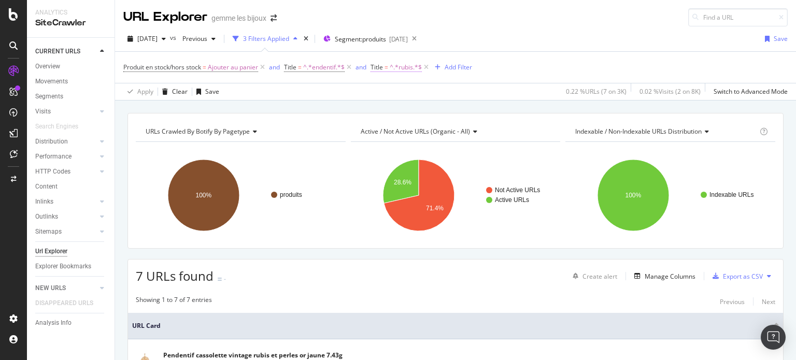
click at [401, 72] on span "^.*rubis.*$" at bounding box center [406, 67] width 32 height 15
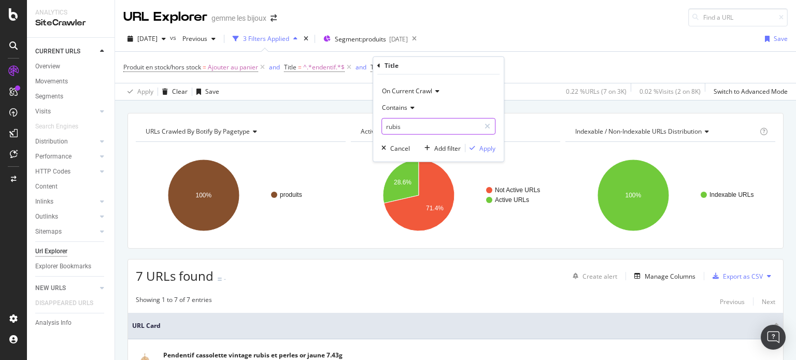
click at [417, 127] on input "rubis" at bounding box center [431, 126] width 98 height 17
type input "rose"
click at [479, 144] on div "Apply" at bounding box center [481, 148] width 30 height 9
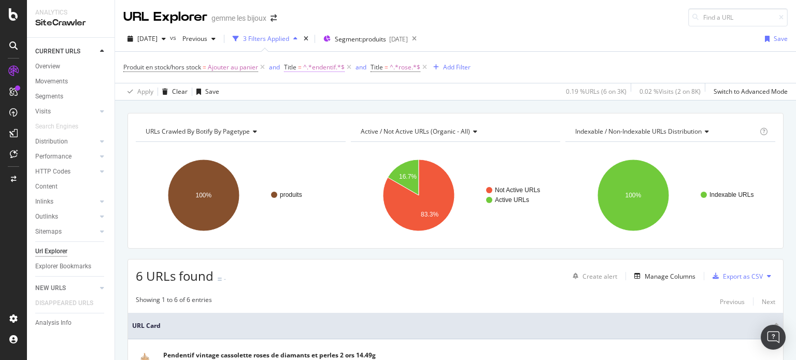
click at [319, 68] on span "^.*endentif.*$" at bounding box center [323, 67] width 41 height 15
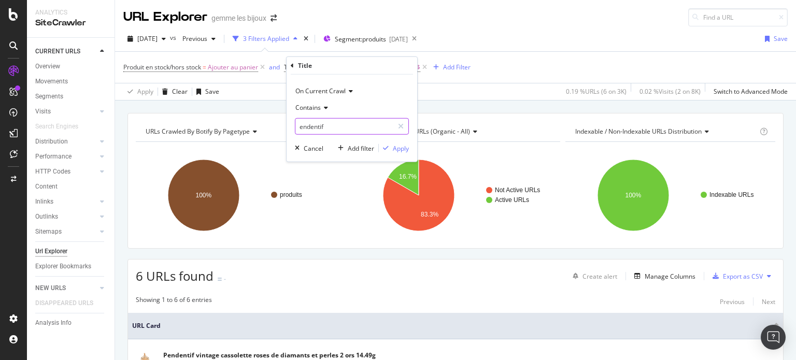
click at [332, 124] on input "endentif" at bounding box center [345, 126] width 98 height 17
type input "solitaire"
click at [388, 147] on icon "button" at bounding box center [386, 148] width 6 height 6
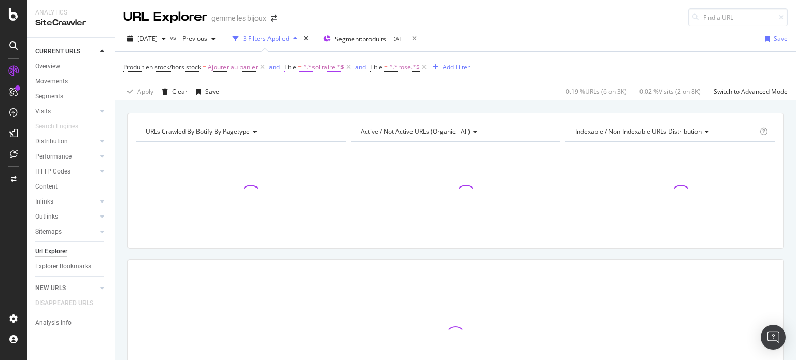
click at [321, 64] on span "^.*solitaire.*$" at bounding box center [323, 67] width 41 height 15
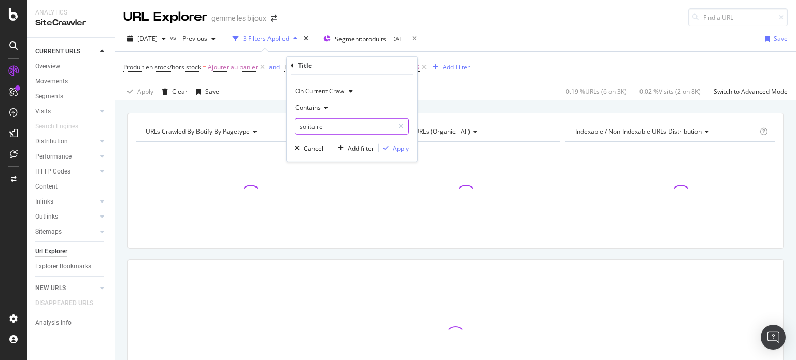
click at [304, 128] on input "solitaire" at bounding box center [345, 126] width 98 height 17
click at [303, 124] on input "solitaire" at bounding box center [345, 126] width 98 height 17
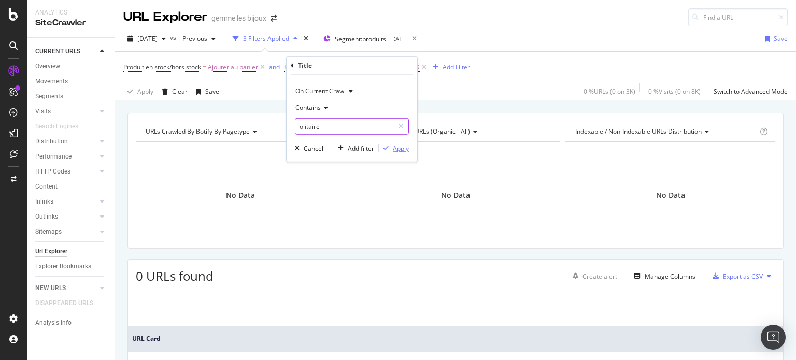
type input "olitaire"
click at [396, 146] on div "Apply" at bounding box center [401, 148] width 16 height 9
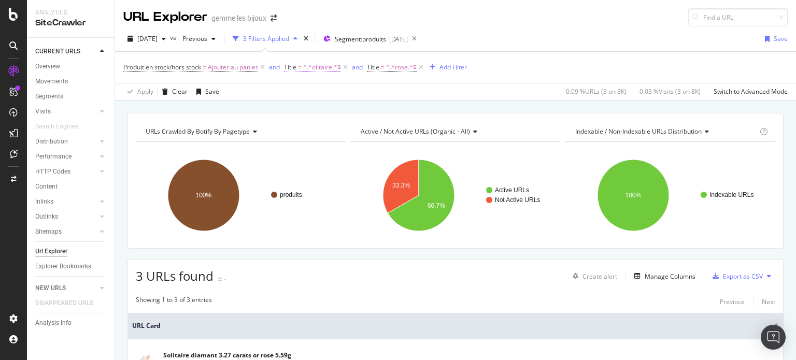
click at [317, 66] on span "^.*olitaire.*$" at bounding box center [322, 67] width 38 height 15
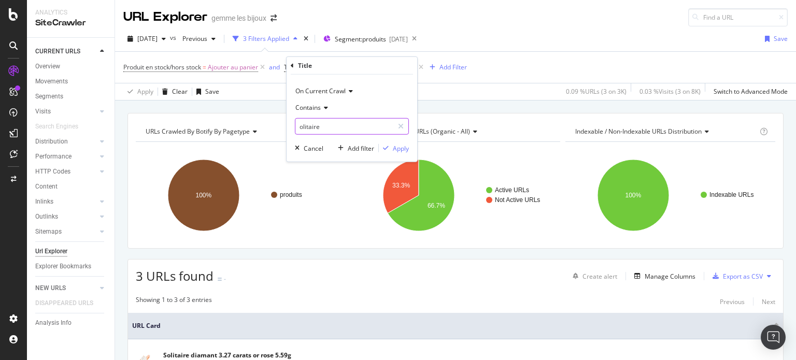
click at [326, 127] on input "olitaire" at bounding box center [345, 126] width 98 height 17
type input "ague"
click at [393, 146] on div "Apply" at bounding box center [401, 148] width 16 height 9
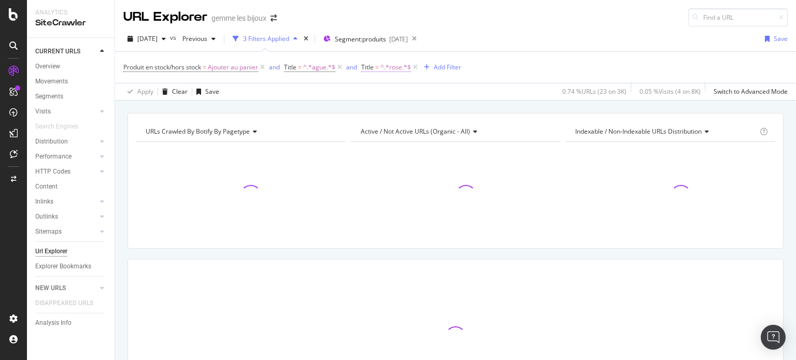
click at [387, 67] on span "^.*rose.*$" at bounding box center [396, 67] width 31 height 15
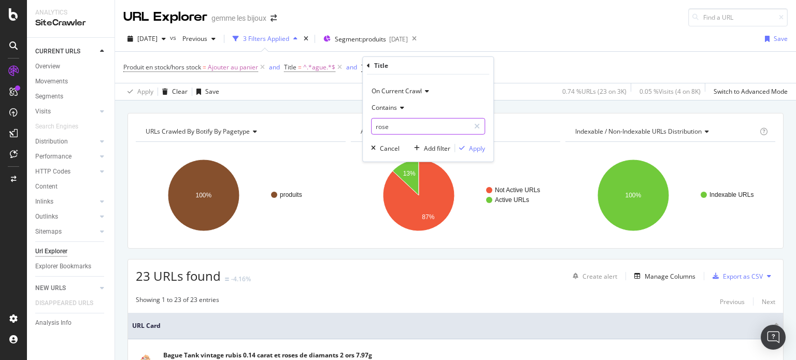
click at [384, 122] on input "rose" at bounding box center [421, 126] width 98 height 17
type input "j"
type input "jonc"
click at [475, 150] on div "Apply" at bounding box center [477, 148] width 16 height 9
